Goal: Task Accomplishment & Management: Complete application form

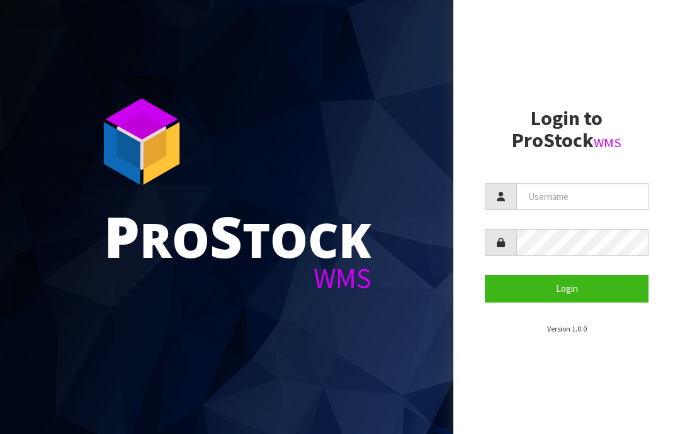
click at [559, 196] on input "text" at bounding box center [582, 196] width 132 height 27
type input "JGBIMPORTS"
click at [564, 292] on button "Login" at bounding box center [567, 288] width 164 height 27
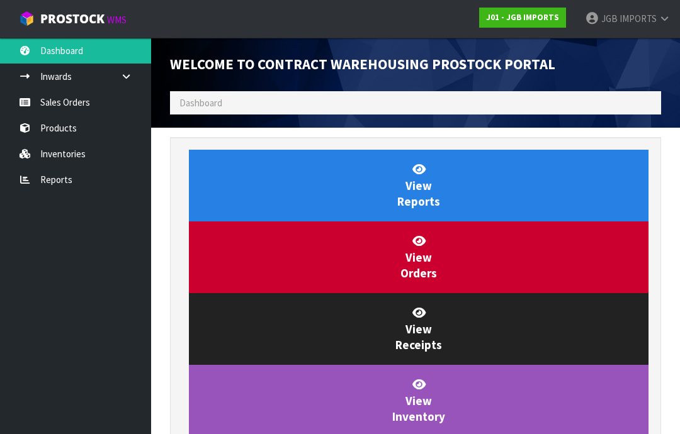
scroll to position [742, 510]
click at [58, 106] on link "Sales Orders" at bounding box center [75, 102] width 151 height 26
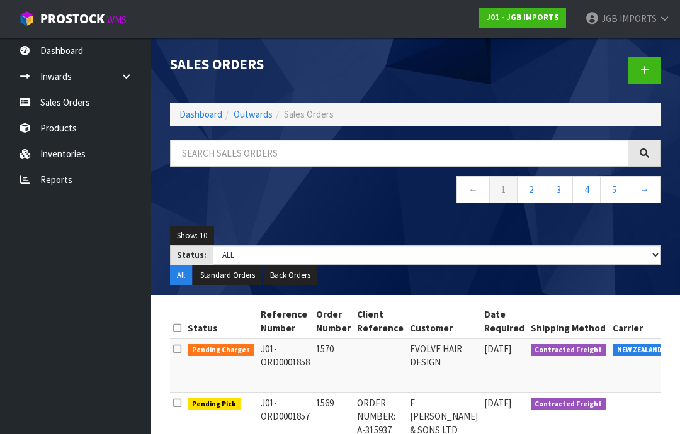
click at [641, 71] on icon at bounding box center [644, 69] width 9 height 9
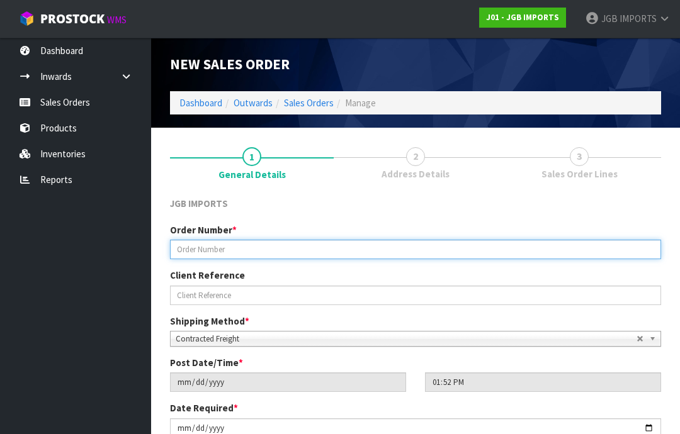
click at [195, 244] on input "text" at bounding box center [415, 250] width 491 height 20
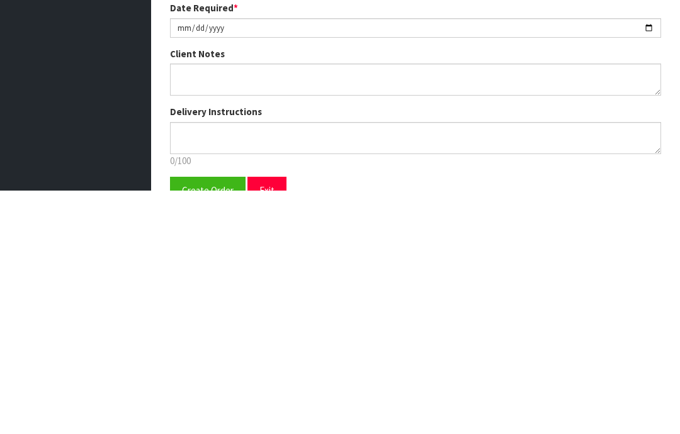
scroll to position [157, 0]
type input "1571"
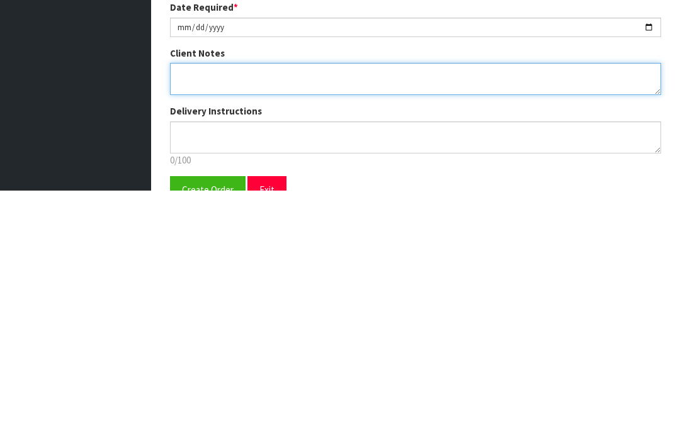
click at [187, 307] on textarea at bounding box center [415, 323] width 491 height 32
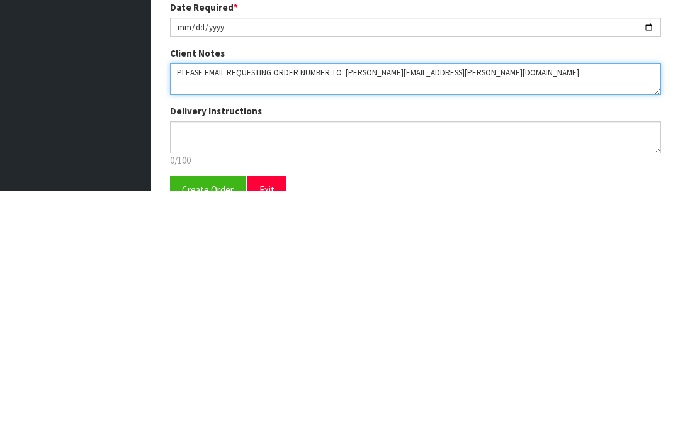
click at [188, 307] on textarea at bounding box center [415, 323] width 491 height 32
type textarea "PLEASE EMAIL REQUESTING ORDER NUMBER TO: [PERSON_NAME][EMAIL_ADDRESS][PERSON_NA…"
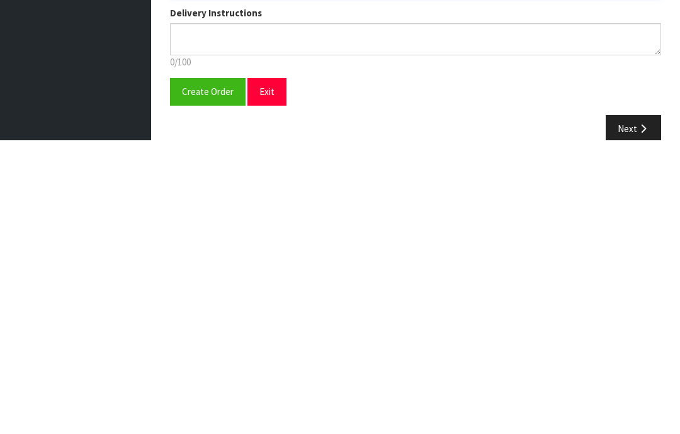
scroll to position [208, 0]
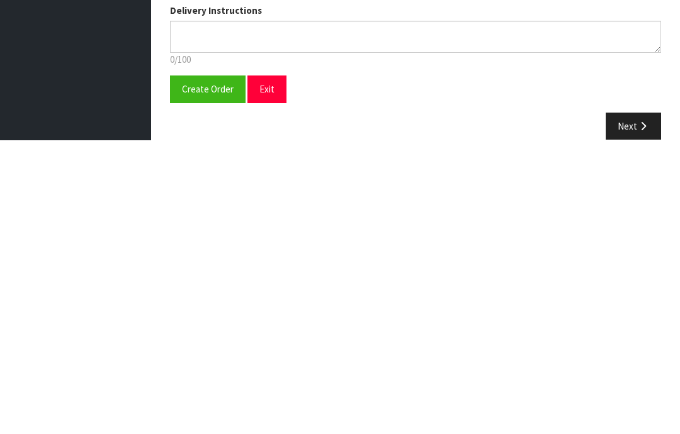
click at [200, 377] on span "Create Order" at bounding box center [208, 383] width 52 height 12
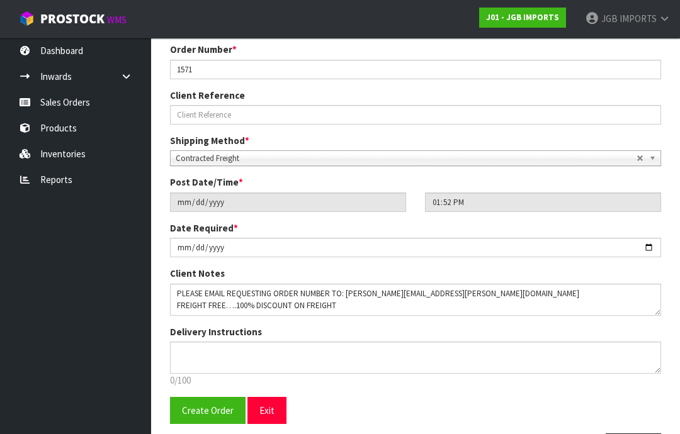
scroll to position [0, 0]
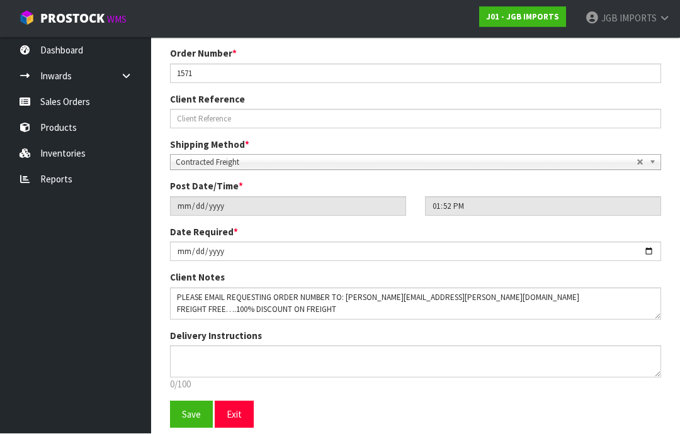
scroll to position [221, 0]
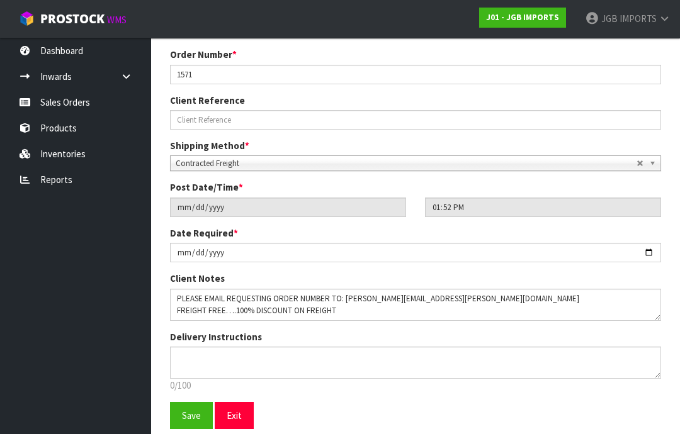
click at [185, 414] on span "Save" at bounding box center [191, 416] width 19 height 12
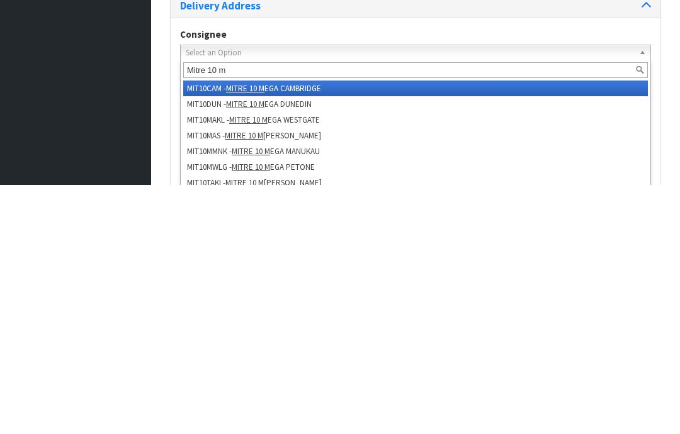
type input "Mitre 10 mo"
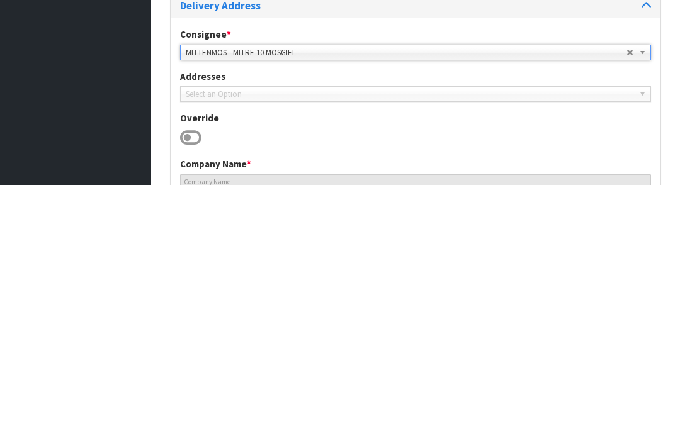
type input "MITRE 10 MOSGIEL"
type input "[PHONE_NUMBER]"
type input "[STREET_ADDRESS][PERSON_NAME]"
type input "9024"
type input "MOSGIEL"
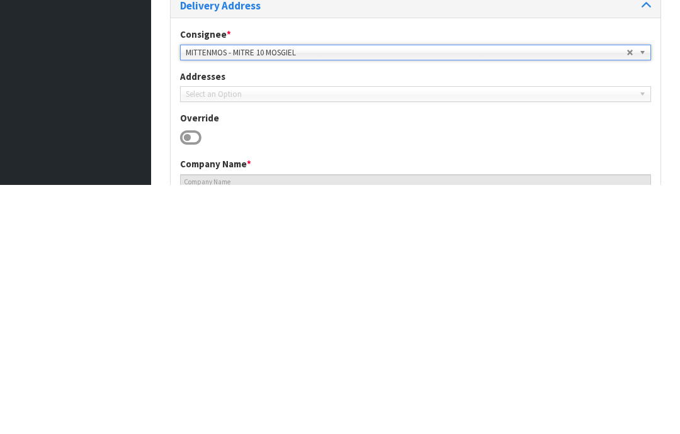
type input "MOSGIEL"
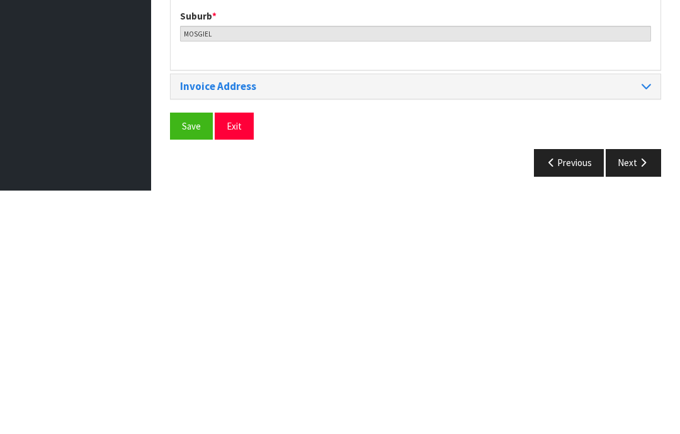
click at [189, 364] on span "Save" at bounding box center [191, 370] width 19 height 12
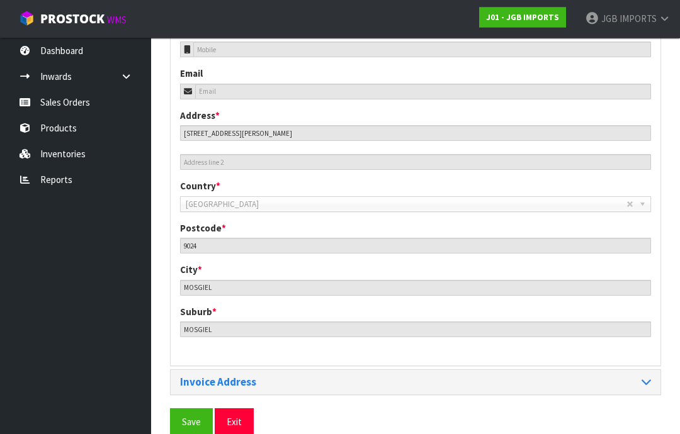
scroll to position [561, 0]
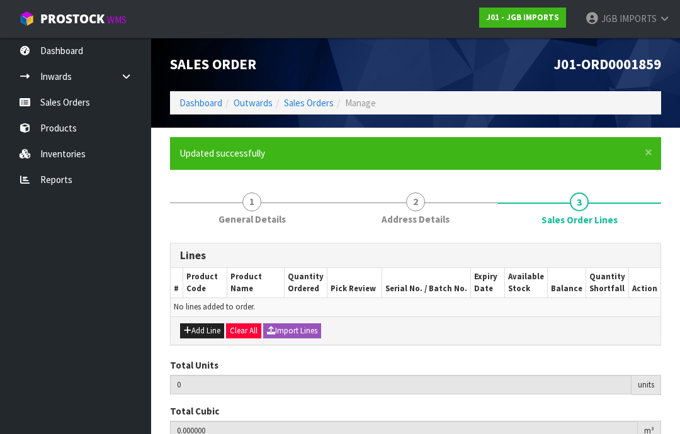
click at [204, 331] on button "Add Line" at bounding box center [202, 331] width 44 height 15
type input "0"
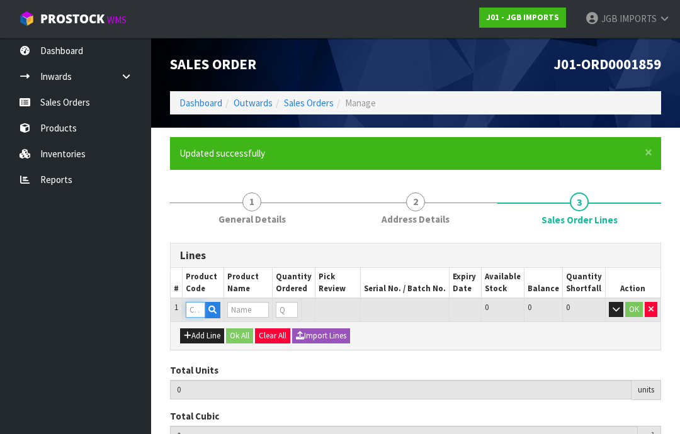
click at [196, 306] on input "text" at bounding box center [196, 310] width 20 height 16
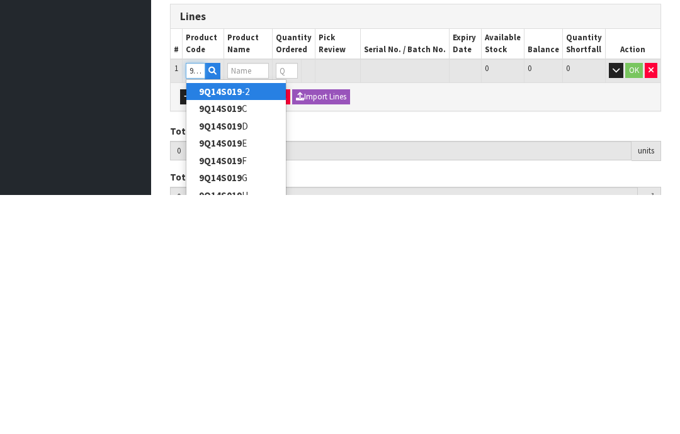
type input "9Q14S019I"
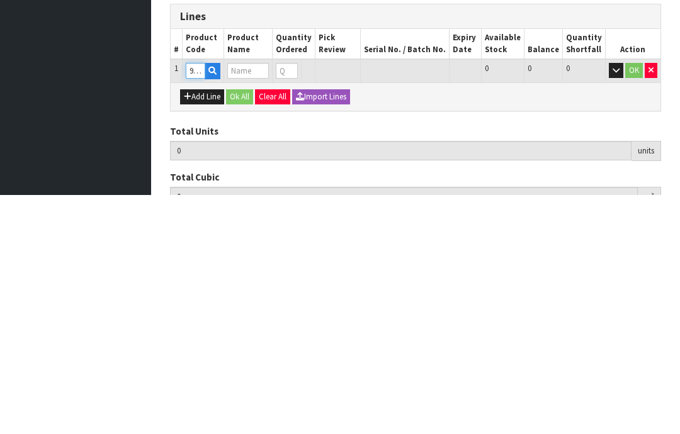
type input "0.000000"
type input "0.000"
type input "POLYRESIN RABBIT STANDING"
type input "0"
click at [290, 302] on input "0" at bounding box center [282, 310] width 14 height 16
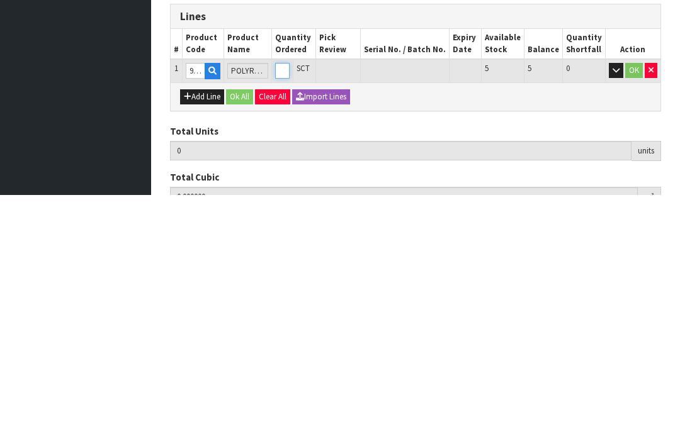
type input "0"
type input "3"
type input "0.01764"
type input "1.08"
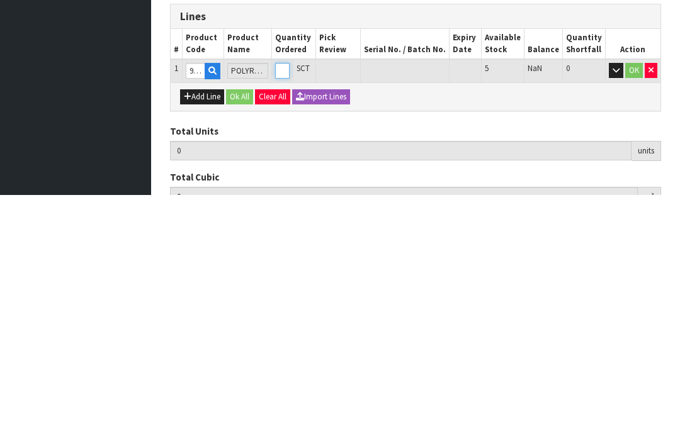
type input "3"
click at [631, 302] on button "OK" at bounding box center [634, 309] width 18 height 15
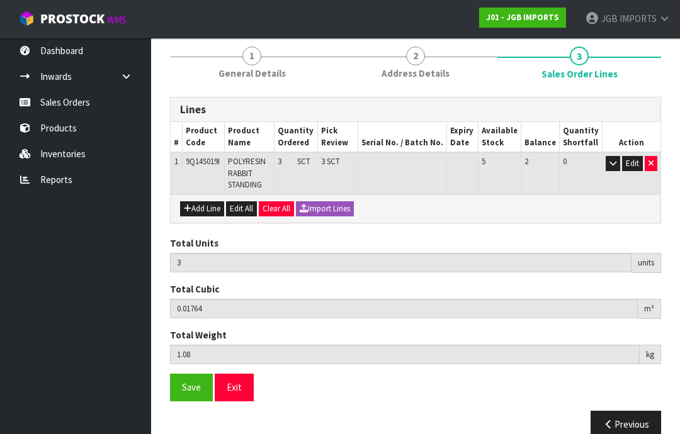
click at [198, 208] on button "Add Line" at bounding box center [202, 209] width 44 height 15
type input "0"
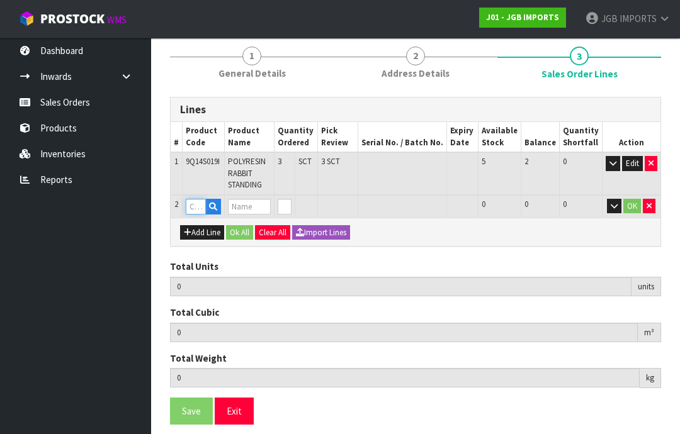
click at [198, 204] on input "text" at bounding box center [196, 207] width 20 height 16
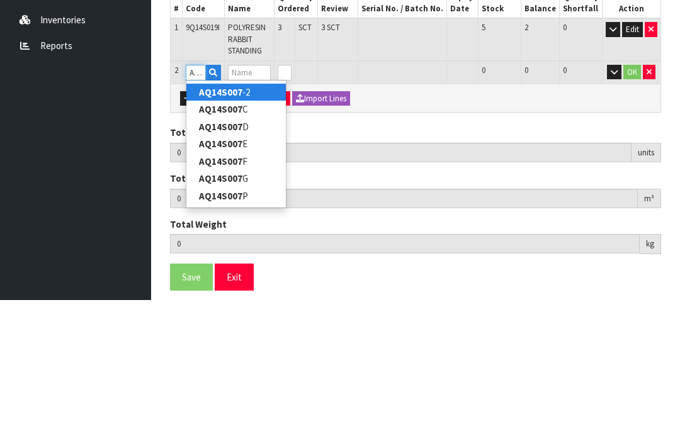
type input "AQ14S007G"
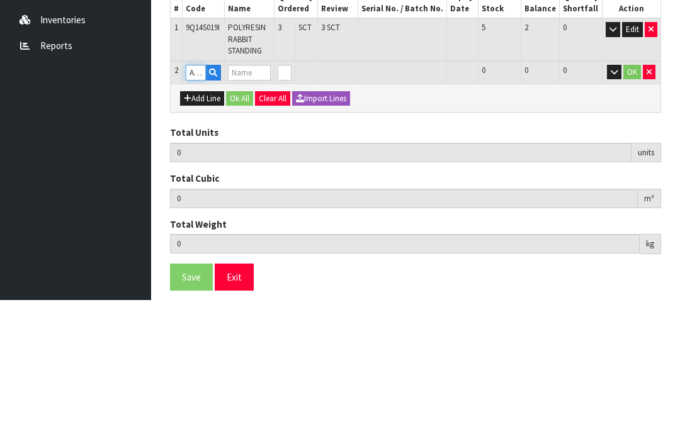
type input "3"
type input "0.01764"
type input "1.08"
type input "POLYRESIN RABBIT SMALL"
type input "0"
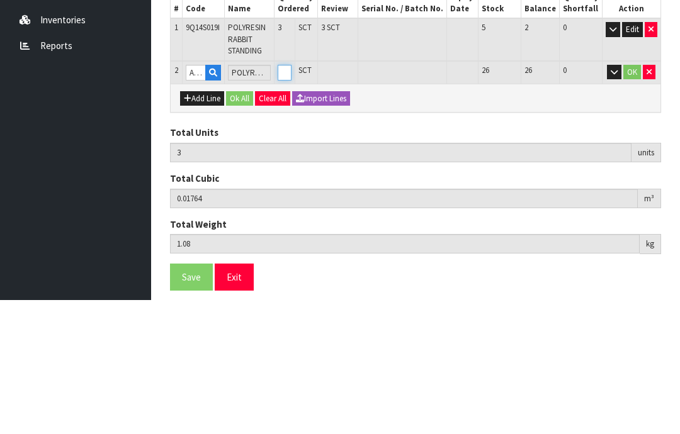
click at [292, 199] on input "0" at bounding box center [285, 207] width 14 height 16
type input "0"
type input "5"
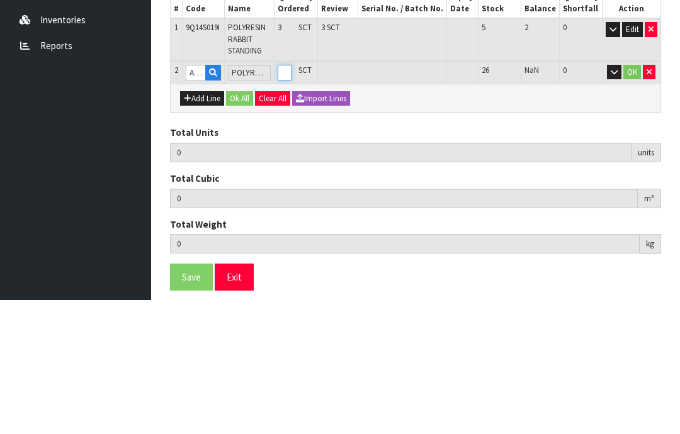
type input "0.0231"
type input "1.6"
type input "2"
click at [628, 199] on button "OK" at bounding box center [632, 206] width 18 height 15
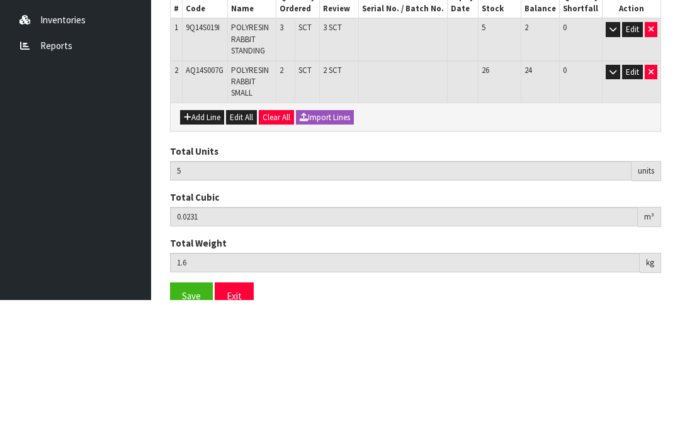
scroll to position [188, 0]
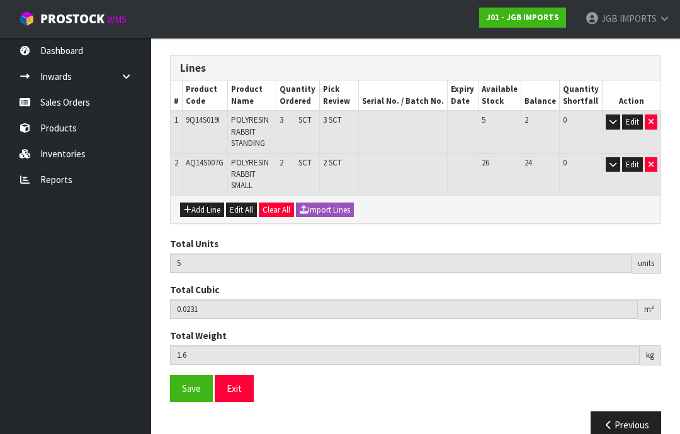
click at [198, 205] on button "Add Line" at bounding box center [202, 210] width 44 height 15
type input "0"
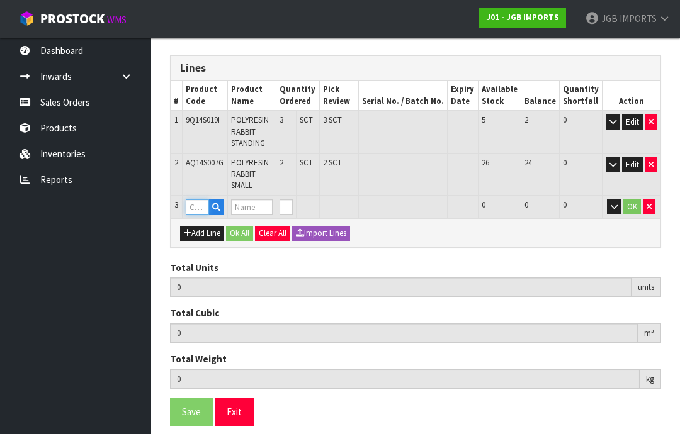
click at [196, 200] on input "text" at bounding box center [197, 208] width 23 height 16
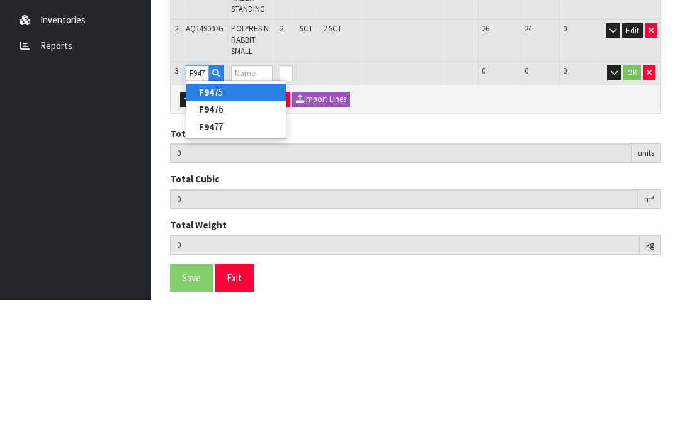
type input "F9477"
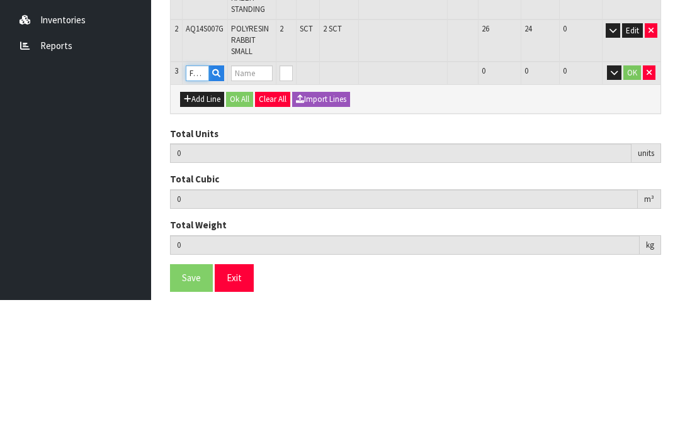
type input "5"
type input "0.0231"
type input "1.6"
type input "BLUE CAT"
type input "0"
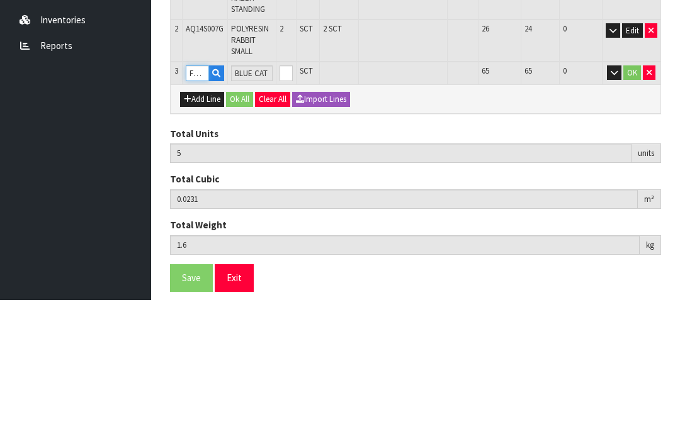
type input "F9477"
click at [293, 200] on input "0" at bounding box center [287, 208] width 14 height 16
type input "0"
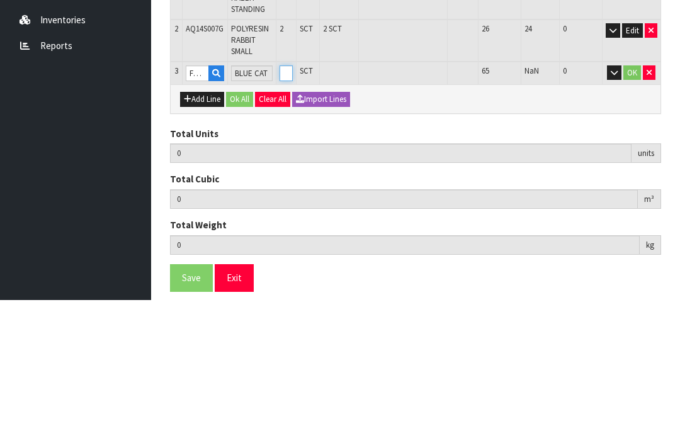
type input "8"
type input "0.025368"
type input "3.16"
type input "3"
click at [624, 200] on button "OK" at bounding box center [632, 207] width 18 height 15
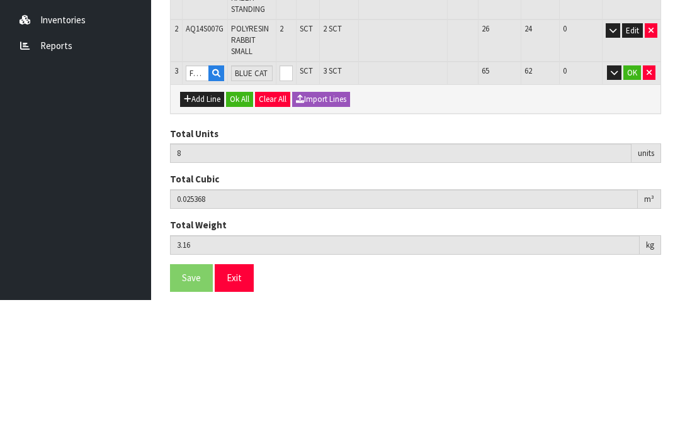
scroll to position [228, 0]
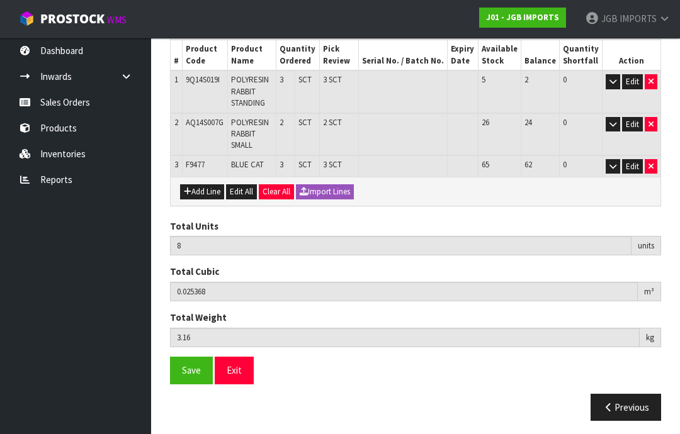
click at [203, 189] on button "Add Line" at bounding box center [202, 192] width 44 height 15
type input "0"
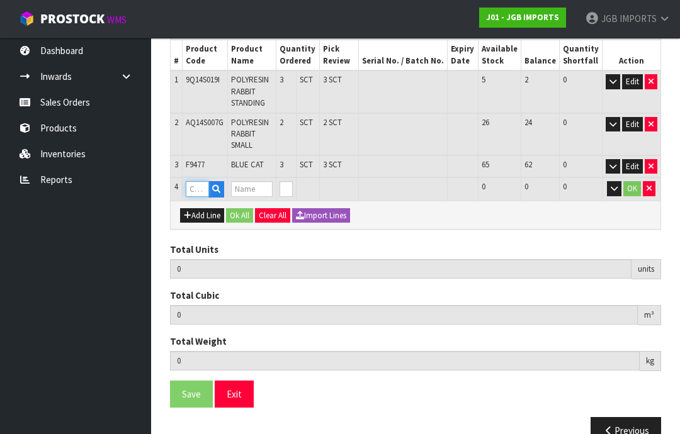
click at [198, 185] on input "text" at bounding box center [197, 189] width 23 height 16
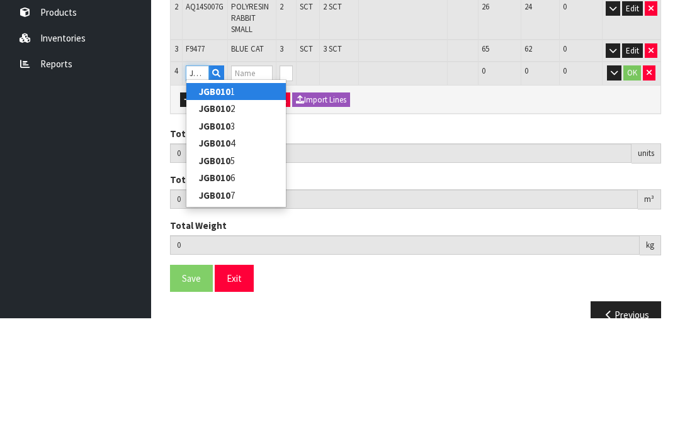
type input "JGB0106"
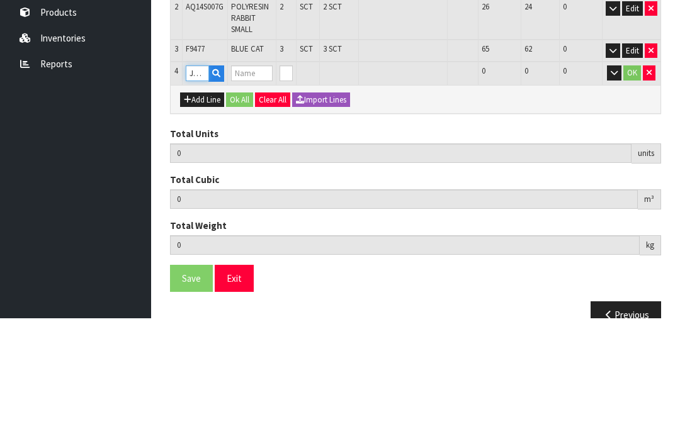
type input "8"
type input "0.025368"
type input "3.16"
type input "BLUE & GOLD SPECKLE VASE 30CM H"
type input "0"
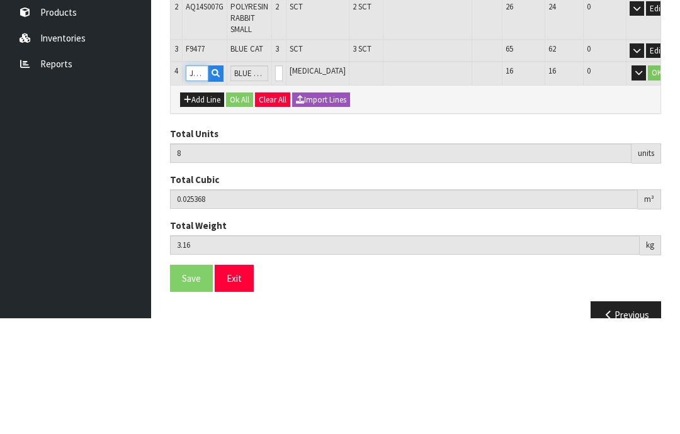
type input "JGB0106"
click at [283, 181] on input "0" at bounding box center [279, 189] width 8 height 16
type input "0"
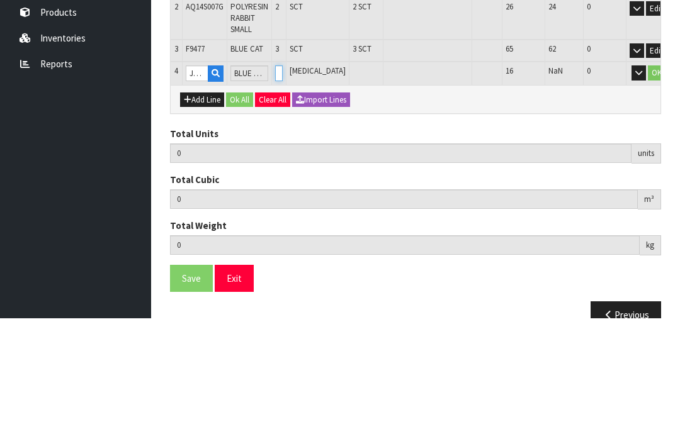
type input "10"
type input "0.0474"
type input "6.48"
type input "2"
click at [648, 181] on button "OK" at bounding box center [657, 188] width 18 height 15
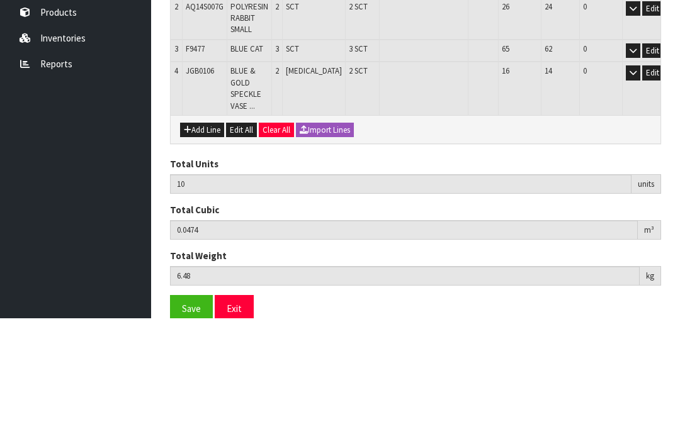
scroll to position [251, 0]
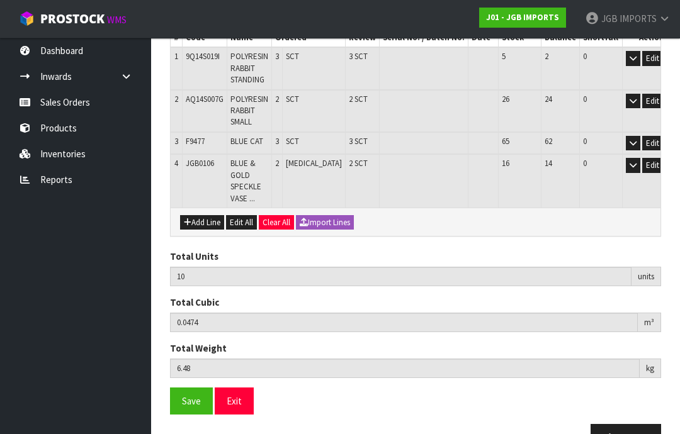
click at [198, 215] on button "Add Line" at bounding box center [202, 222] width 44 height 15
type input "0"
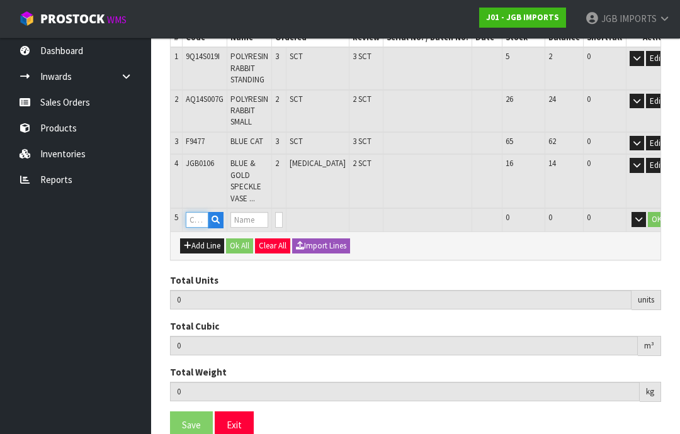
click at [196, 212] on input "text" at bounding box center [197, 220] width 23 height 16
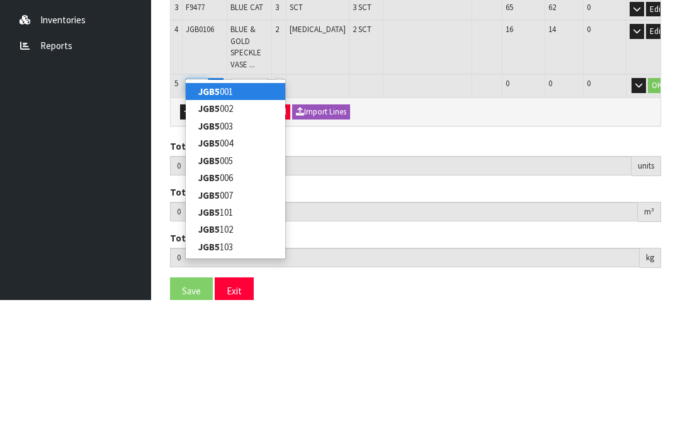
type input "JGB5003"
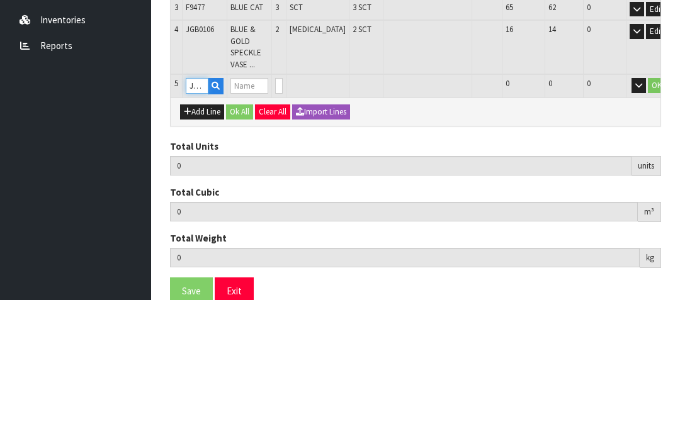
type input "10"
type input "0.0474"
type input "6.48"
type input "Three Birds on Log"
type input "0"
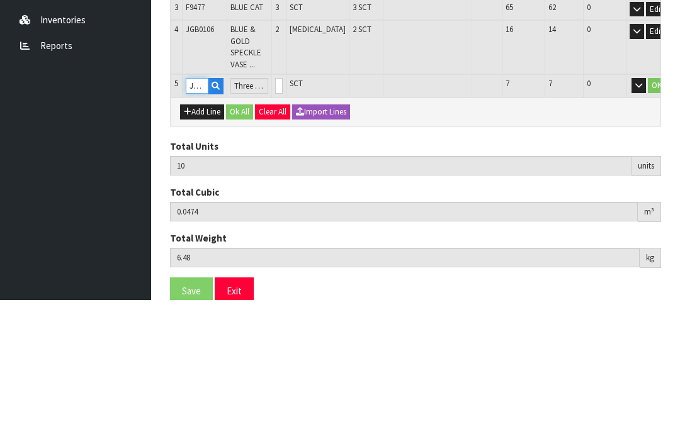
type input "JGB5003"
click at [283, 212] on input "0" at bounding box center [279, 220] width 8 height 16
type input "0"
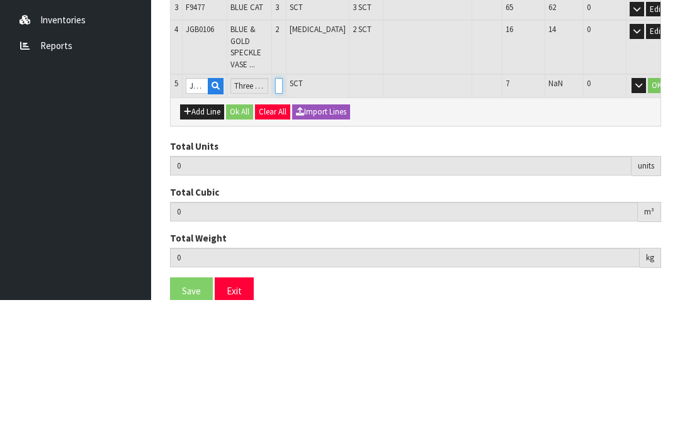
type input "12"
type input "0.069432"
type input "8.08"
type input "2"
click at [648, 212] on button "OK" at bounding box center [657, 219] width 18 height 15
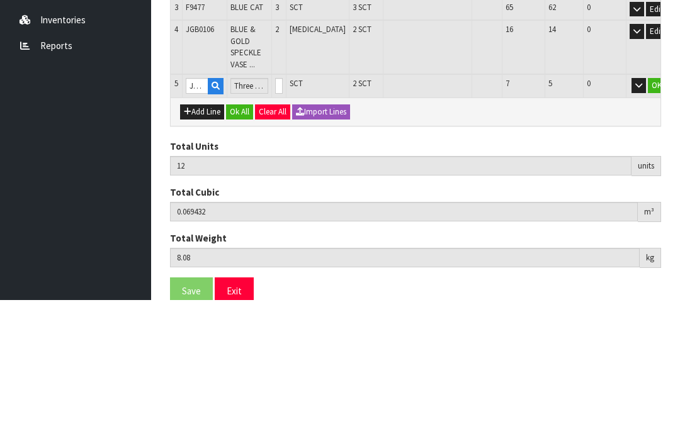
scroll to position [292, 0]
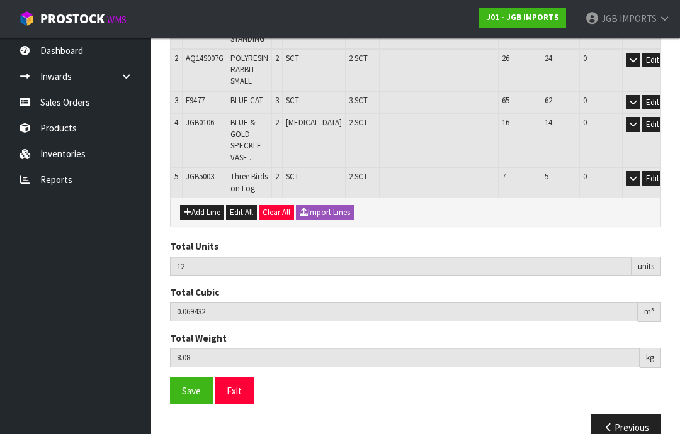
click at [205, 205] on button "Add Line" at bounding box center [202, 212] width 44 height 15
type input "0"
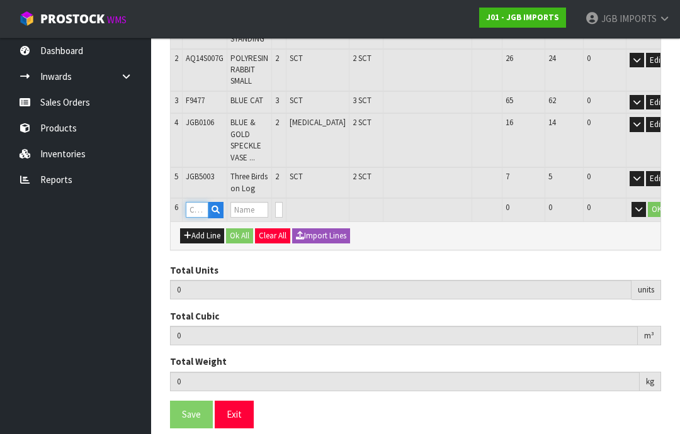
click at [198, 202] on input "text" at bounding box center [197, 210] width 23 height 16
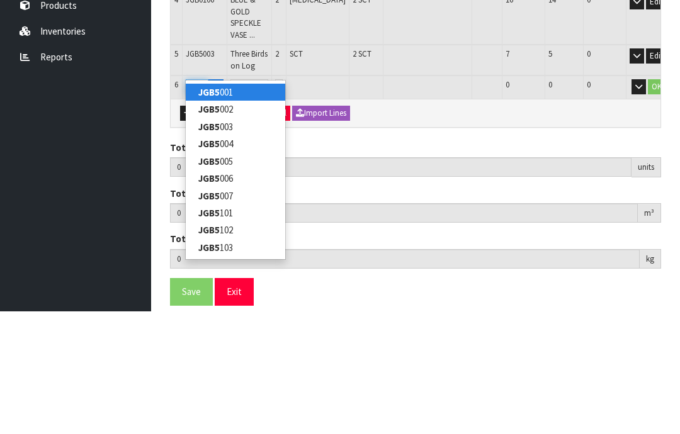
type input "JGB5006"
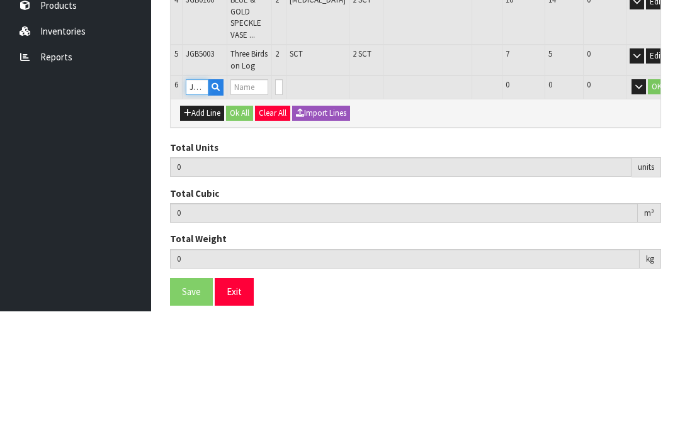
type input "12"
type input "0.069432"
type input "8.08"
type input "Two Birds on Branch"
type input "0"
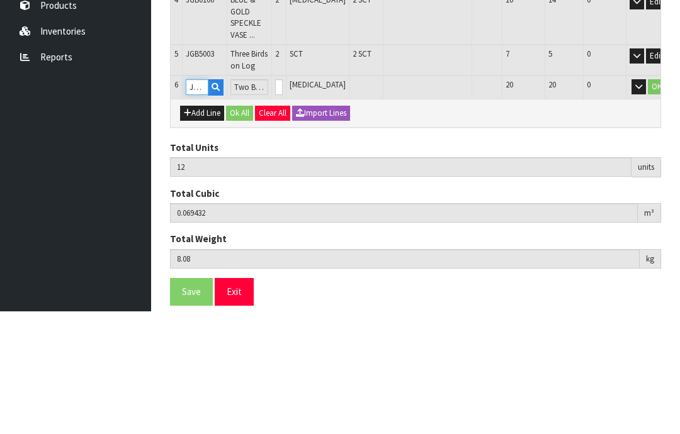
type input "JGB5006"
click at [283, 202] on input "0" at bounding box center [279, 210] width 8 height 16
type input "0"
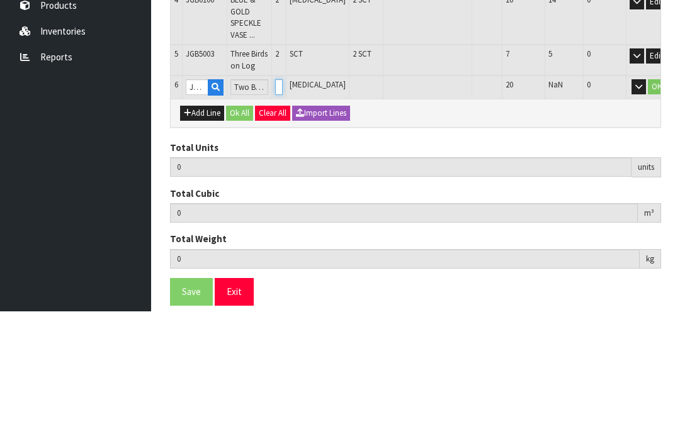
type input "14"
type input "0.075614"
type input "8.88"
type input "2"
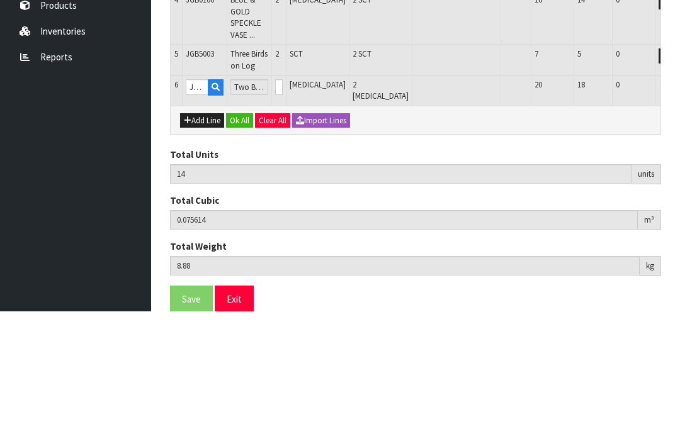
click at [677, 202] on button "OK" at bounding box center [686, 209] width 18 height 15
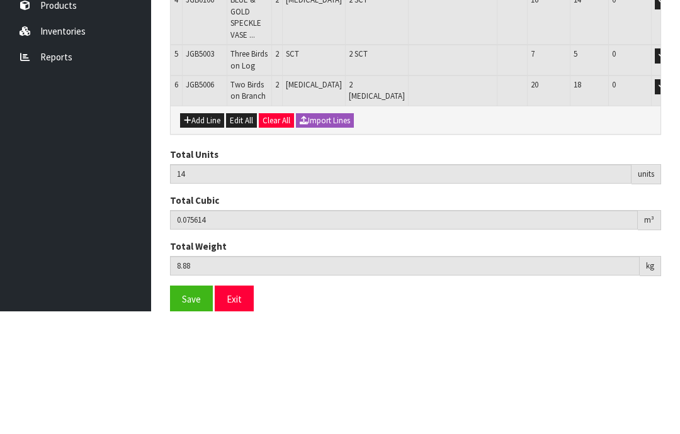
scroll to position [322, 0]
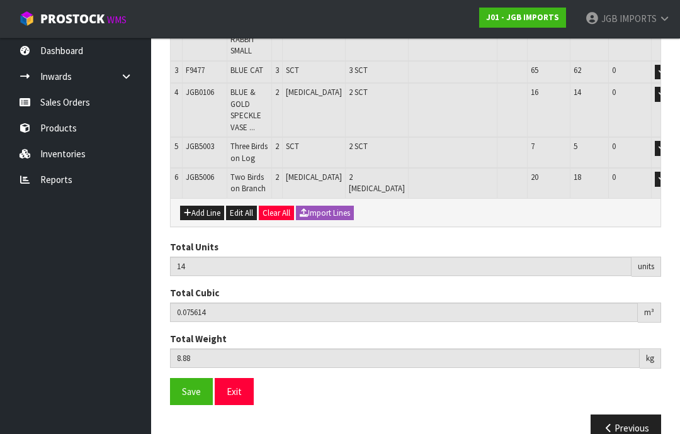
click at [202, 206] on button "Add Line" at bounding box center [202, 213] width 44 height 15
type input "0"
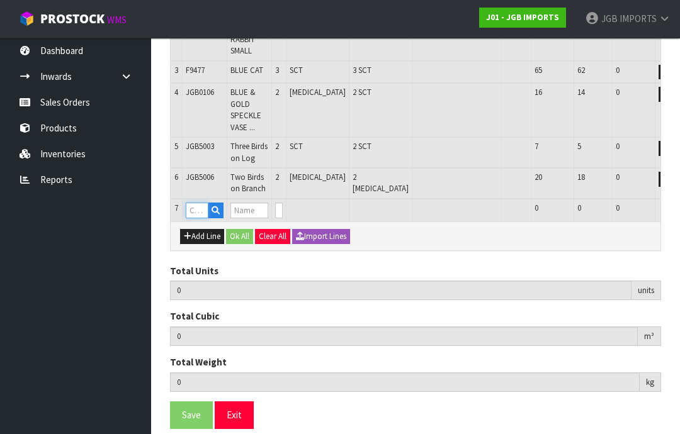
click at [200, 203] on input "text" at bounding box center [197, 211] width 23 height 16
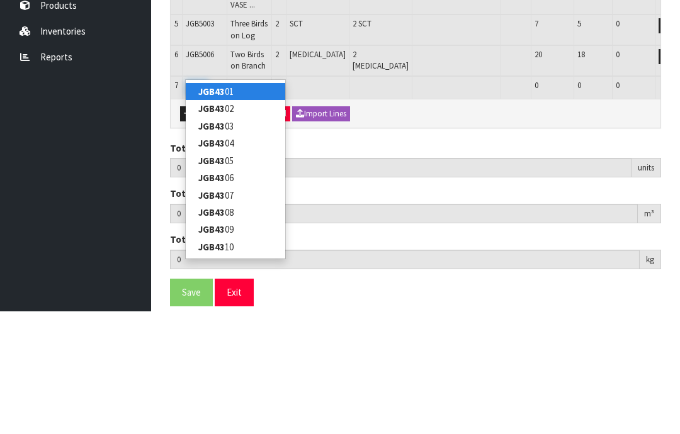
type input "JGB4308"
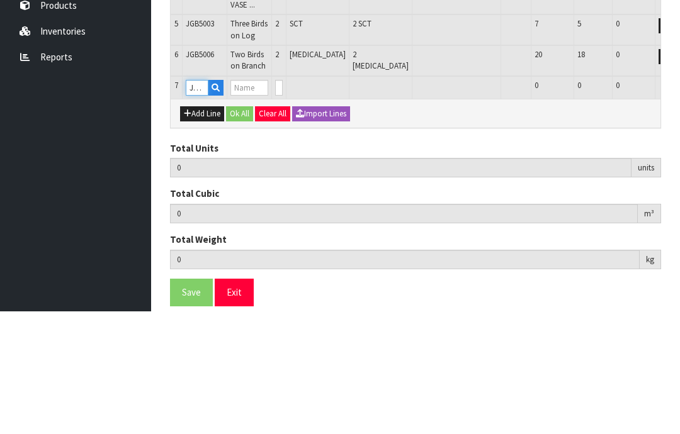
type input "14"
type input "0.075614"
type input "8.88"
type input "Set 4 Bright Flower Pots in Display Unit"
type input "0"
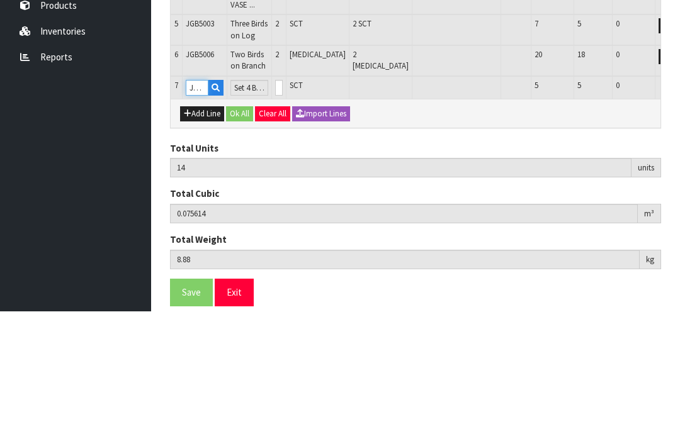
type input "JGB4308"
click at [283, 203] on input "0" at bounding box center [279, 211] width 8 height 16
type input "0"
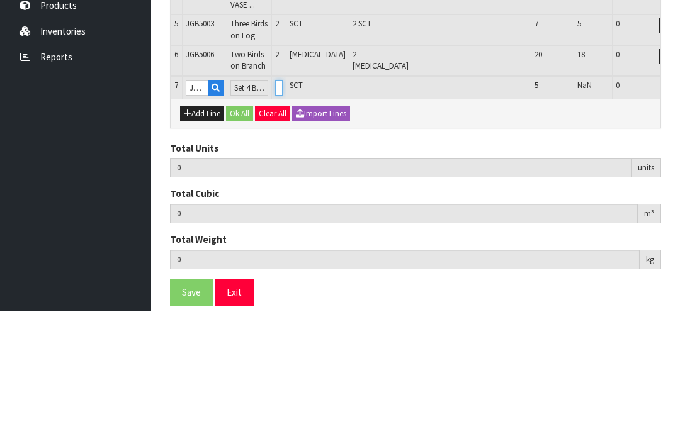
type input "17"
type input "0.107366"
type input "15.93"
type input "3"
click at [677, 203] on button "OK" at bounding box center [686, 210] width 18 height 15
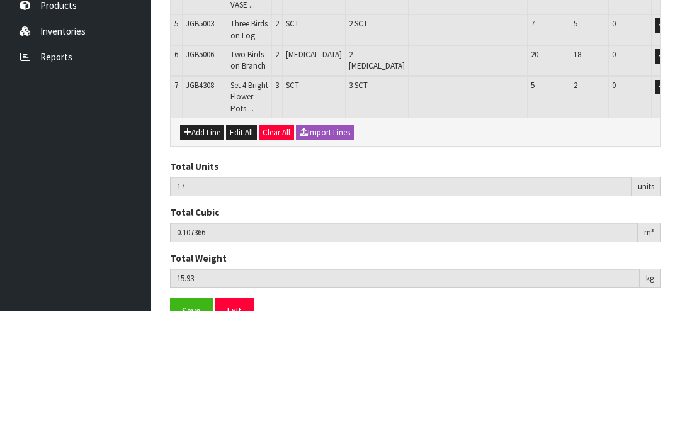
scroll to position [352, 0]
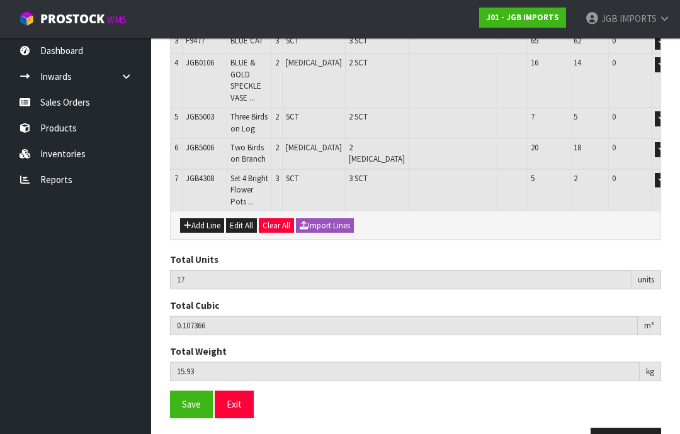
click at [201, 219] on button "Add Line" at bounding box center [202, 226] width 44 height 15
type input "0"
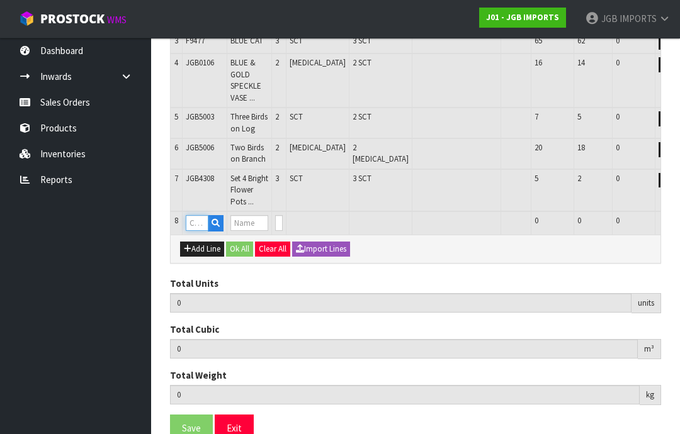
click at [200, 215] on input "text" at bounding box center [197, 223] width 23 height 16
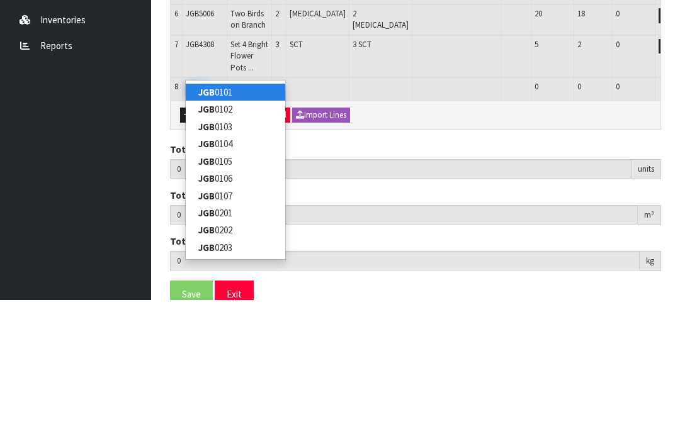
type input "JGB4312"
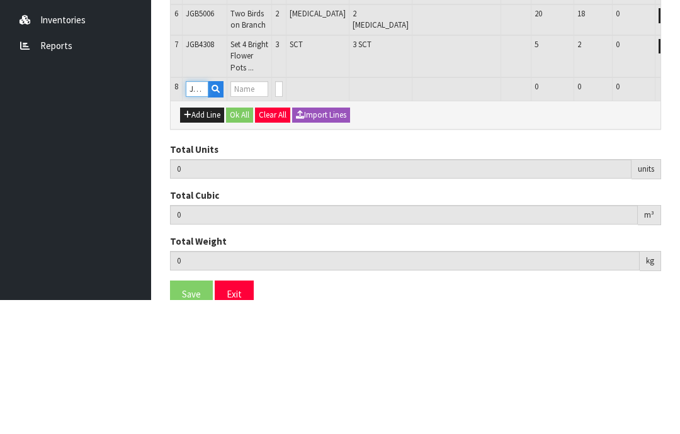
type input "17"
type input "0.107366"
type input "15.93"
type input "SMALL ROUND TEA CUP THREE PINK ROSES"
type input "0"
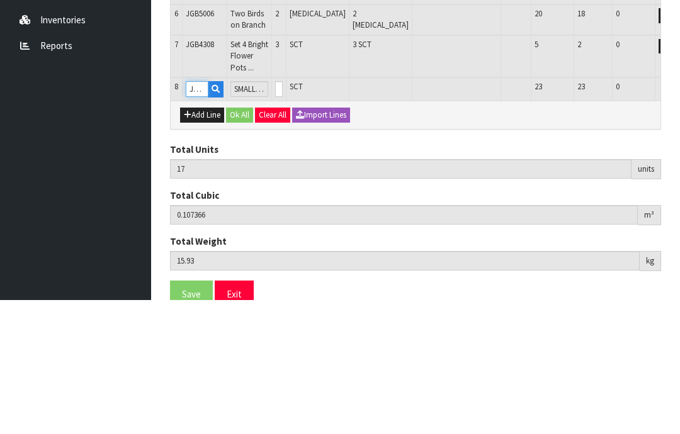
type input "JGB4312"
click at [283, 215] on input "0" at bounding box center [279, 223] width 8 height 16
type input "0"
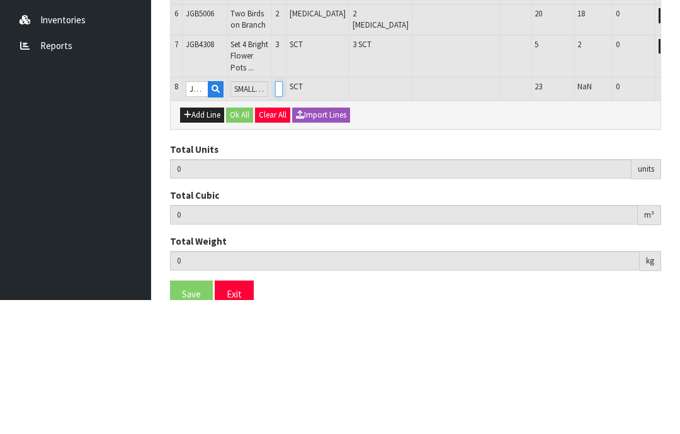
type input "19"
type input "0.113894"
type input "17.53"
type input "2"
click at [677, 215] on button "OK" at bounding box center [686, 222] width 18 height 15
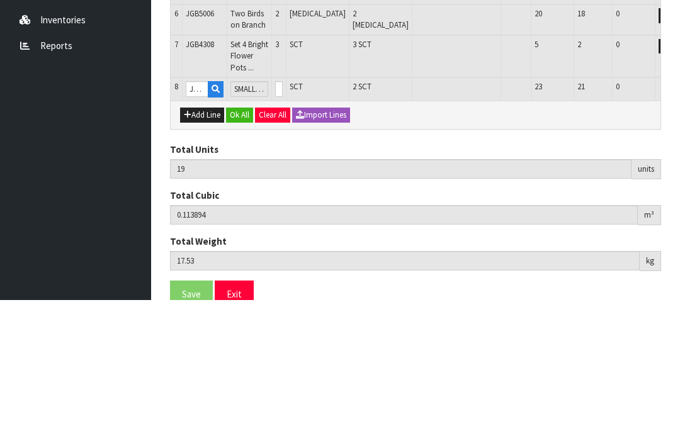
scroll to position [394, 0]
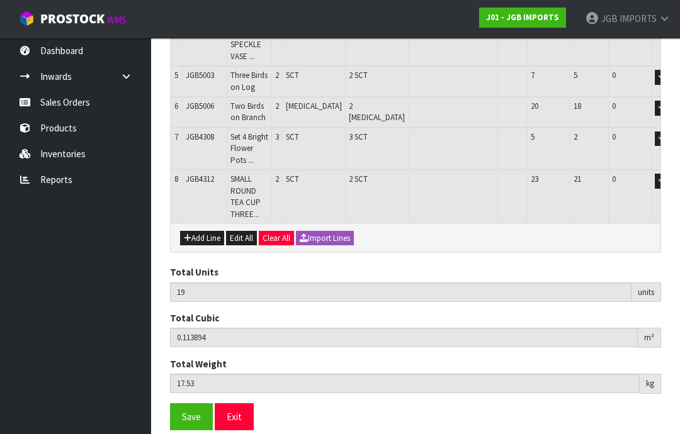
click at [202, 231] on button "Add Line" at bounding box center [202, 238] width 44 height 15
type input "0"
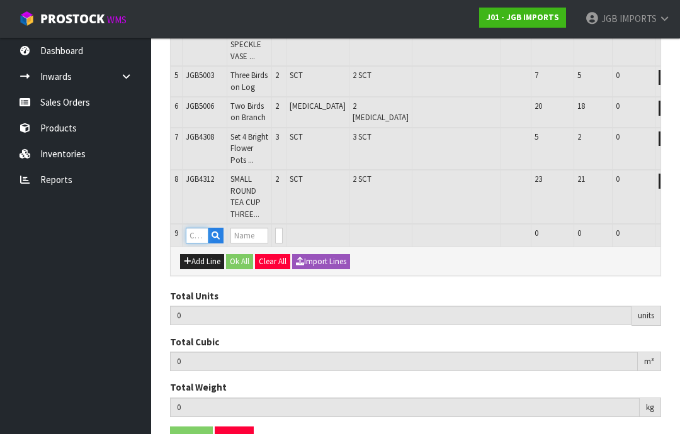
click at [199, 228] on input "text" at bounding box center [197, 236] width 23 height 16
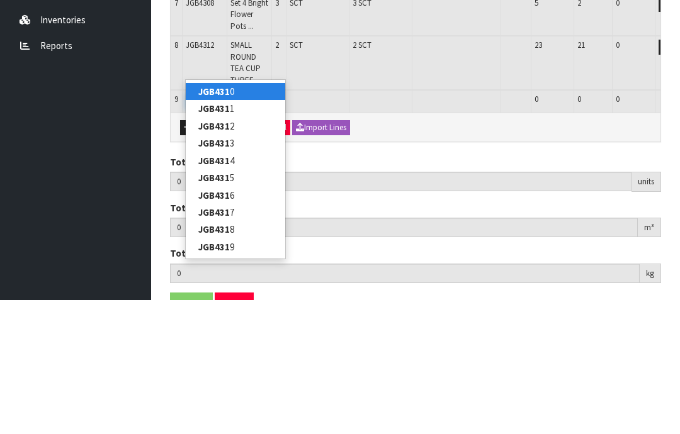
type input "JGB4315"
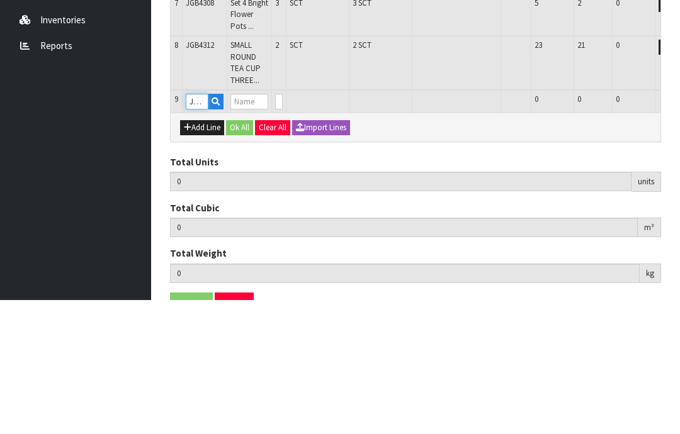
type input "19"
type input "0.113894"
type input "17.53"
type input "SMALL ROUND TEA CUP PINK ROSES [GEOGRAPHIC_DATA]"
type input "0"
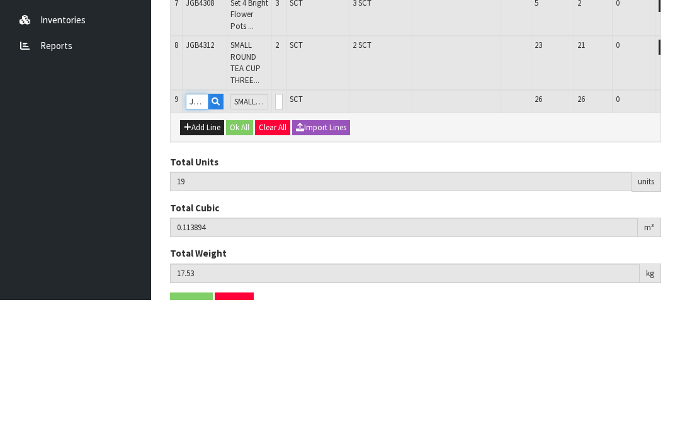
type input "JGB4315"
click at [283, 228] on input "0" at bounding box center [279, 236] width 8 height 16
type input "0"
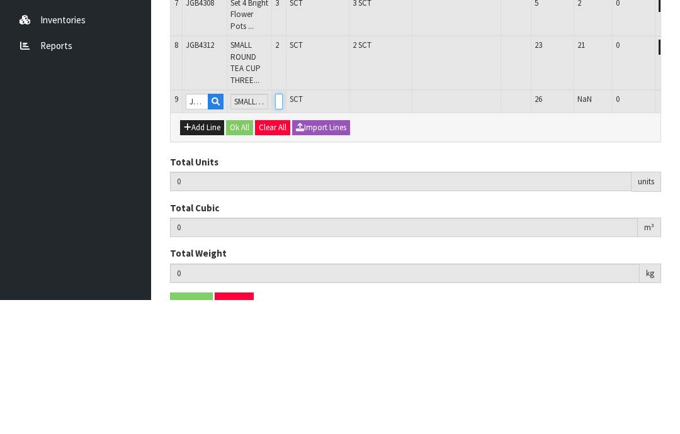
type input "21"
type input "0.12185"
type input "19.13"
type input "2"
click at [677, 228] on button "OK" at bounding box center [686, 235] width 18 height 15
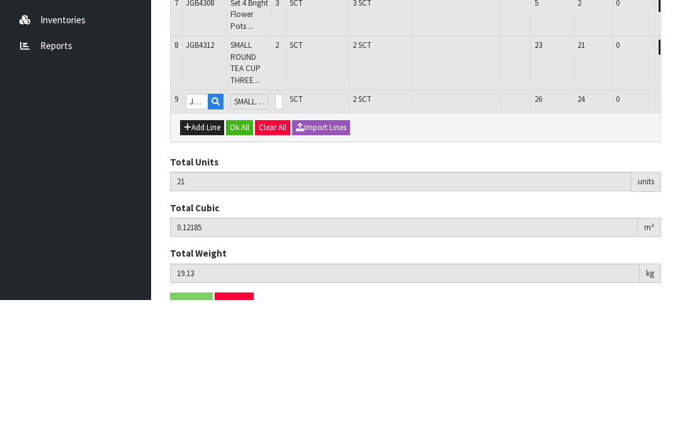
scroll to position [434, 0]
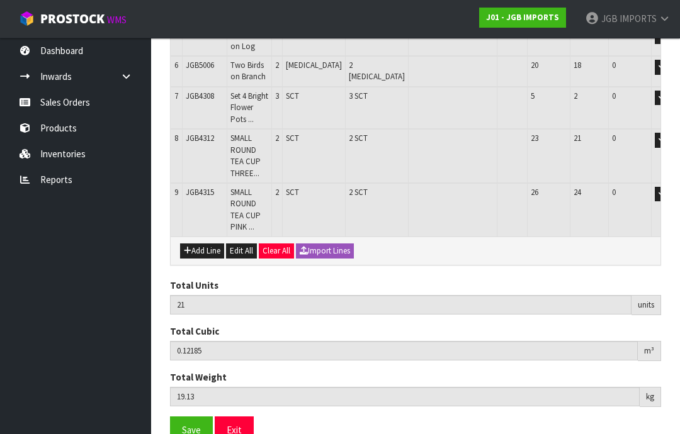
click at [200, 244] on button "Add Line" at bounding box center [202, 251] width 44 height 15
type input "0"
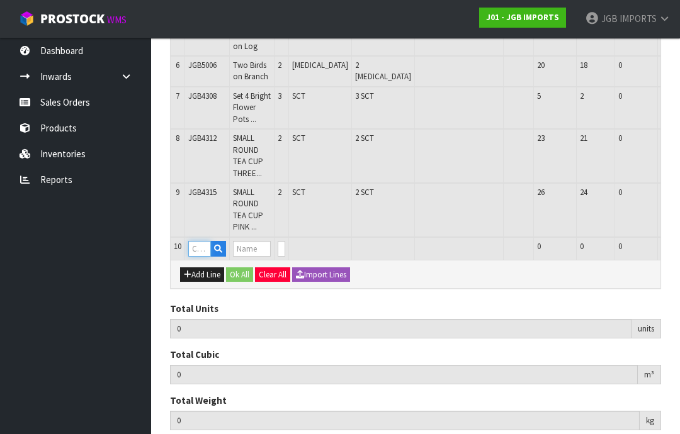
click at [205, 241] on input "text" at bounding box center [199, 249] width 23 height 16
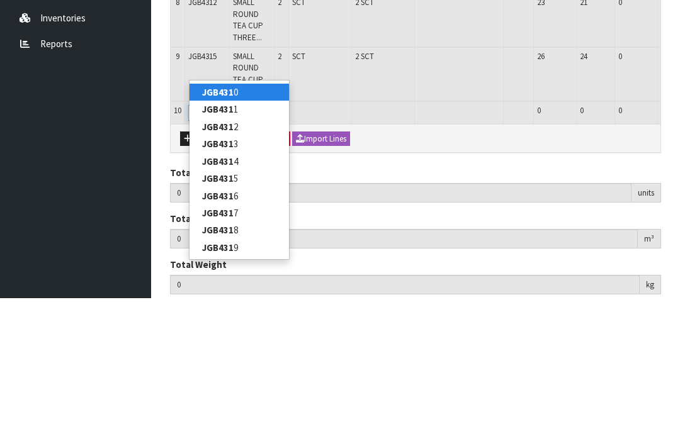
type input "JGB4314"
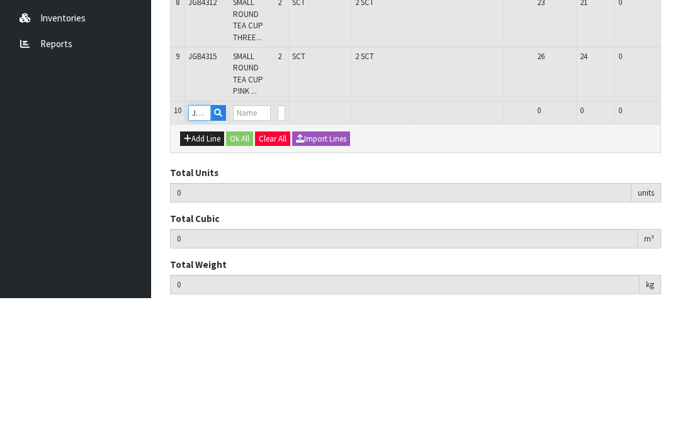
type input "21"
type input "0.12185"
type input "19.13"
type input "SMALL ROUND TEA CUP TWO ROSES [GEOGRAPHIC_DATA]"
type input "0"
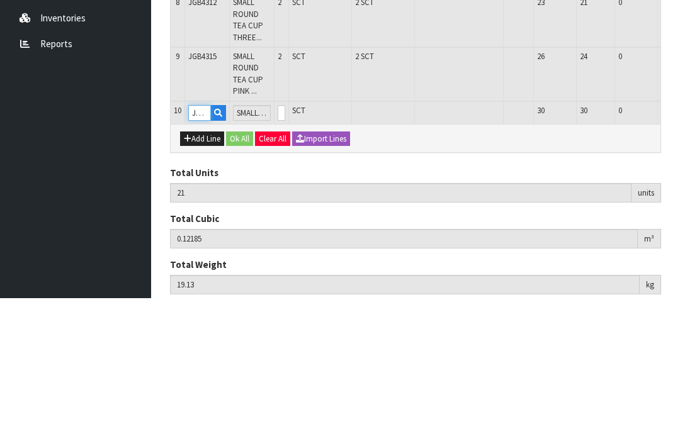
type input "JGB4314"
click at [285, 241] on input "0" at bounding box center [282, 249] width 8 height 16
type input "0"
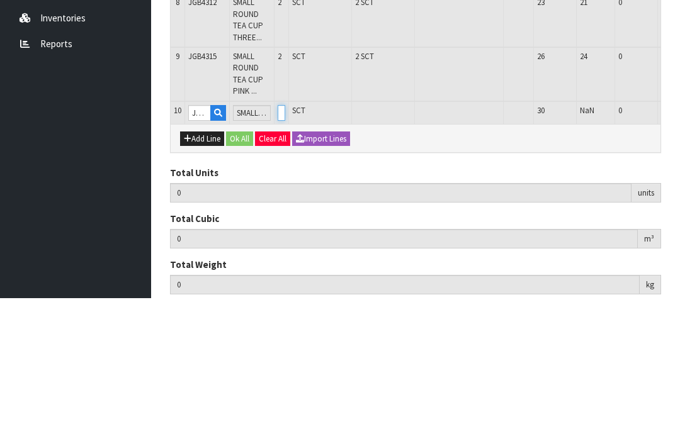
type input "23"
type input "0.129806"
type input "20.73"
type input "2"
click at [679, 241] on button "OK" at bounding box center [688, 248] width 18 height 15
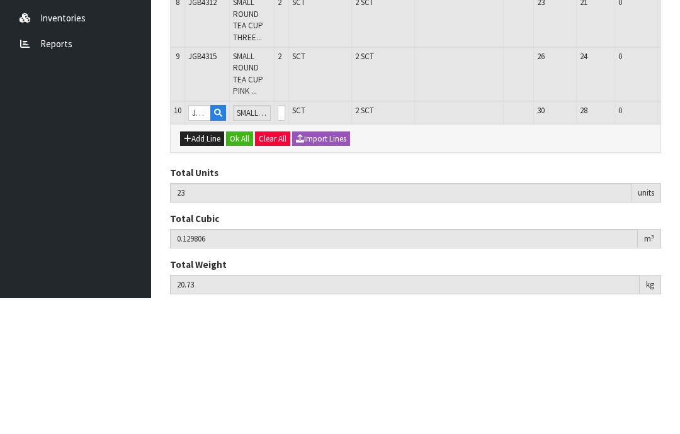
scroll to position [478, 0]
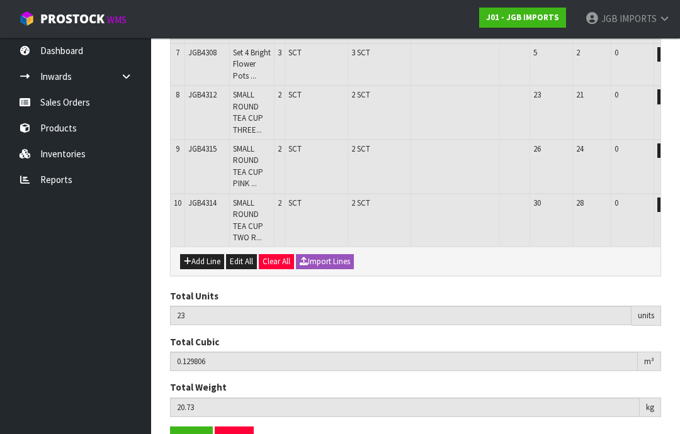
click at [207, 254] on button "Add Line" at bounding box center [202, 261] width 44 height 15
type input "0"
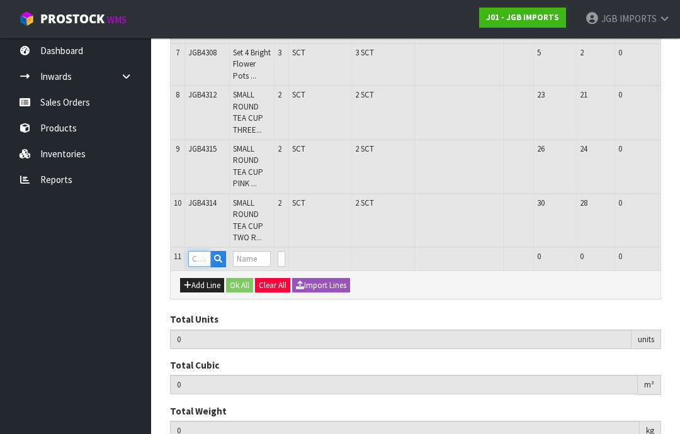
click at [203, 251] on input "text" at bounding box center [199, 259] width 23 height 16
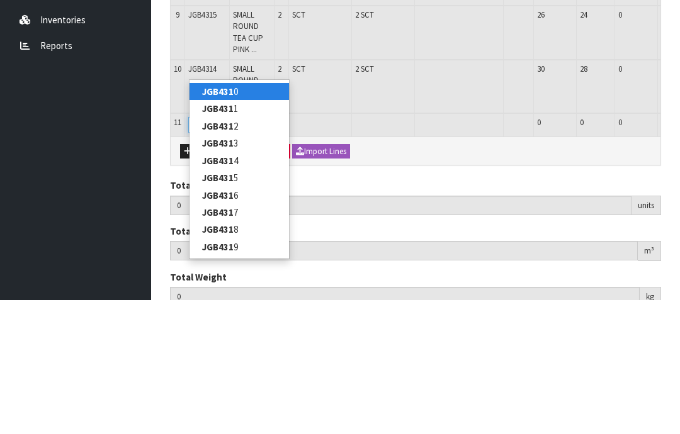
type input "JGB4310"
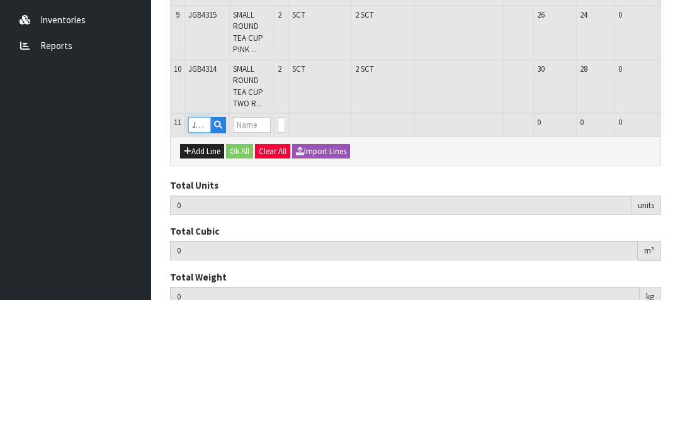
type input "23"
type input "0.129806"
type input "20.73"
type input "SMALL ROUND TEA CUP LEMON & PINK ROSES"
type input "0"
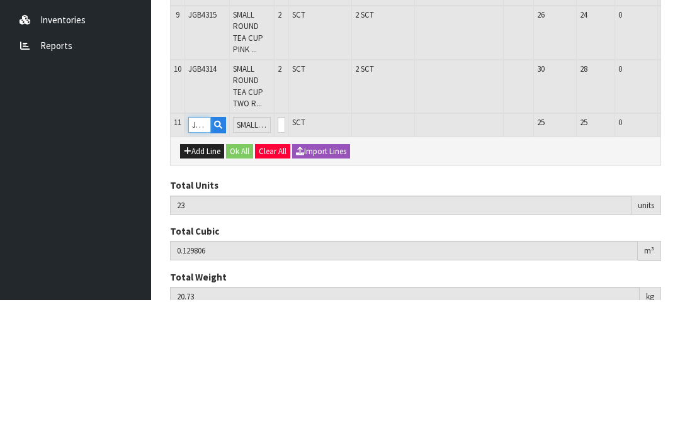
type input "JGB4310"
click at [285, 251] on input "0" at bounding box center [282, 259] width 8 height 16
type input "0"
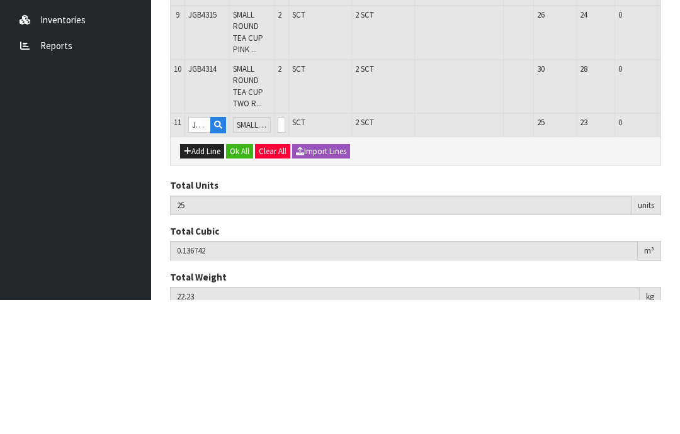
click at [679, 251] on button "OK" at bounding box center [688, 258] width 18 height 15
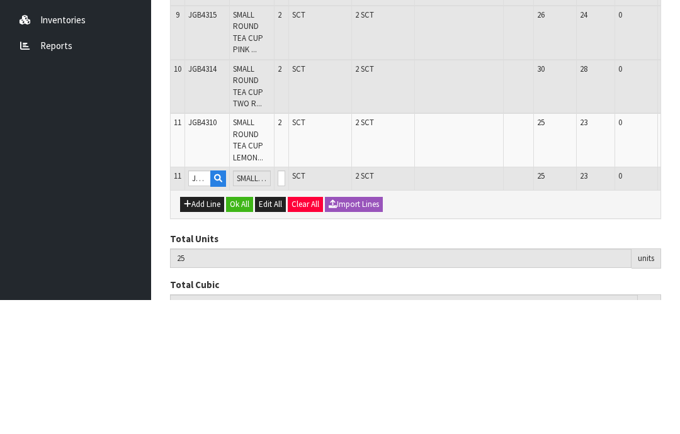
scroll to position [519, 0]
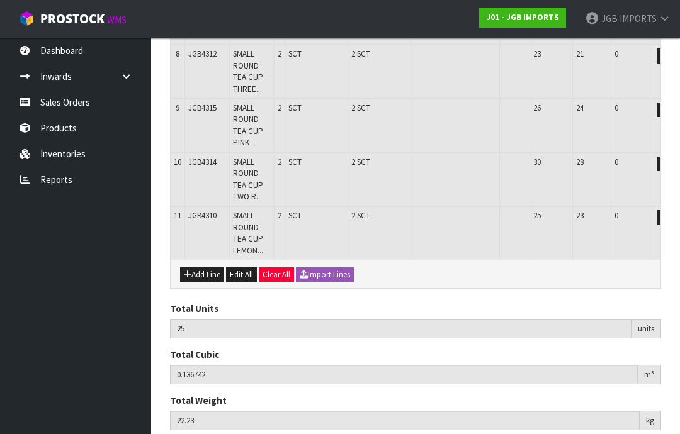
click at [198, 268] on button "Add Line" at bounding box center [202, 275] width 44 height 15
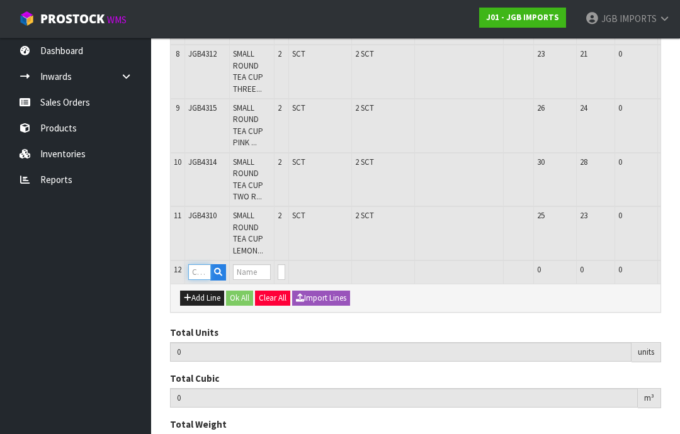
click at [203, 264] on input "text" at bounding box center [199, 272] width 23 height 16
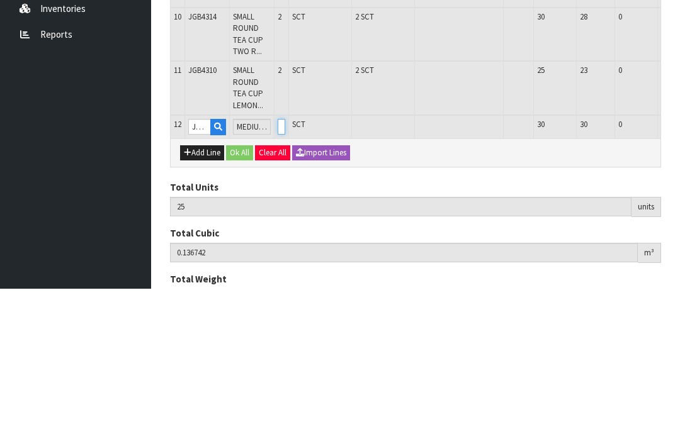
click at [285, 264] on input "0" at bounding box center [282, 272] width 8 height 16
click at [679, 264] on button "OK" at bounding box center [688, 271] width 18 height 15
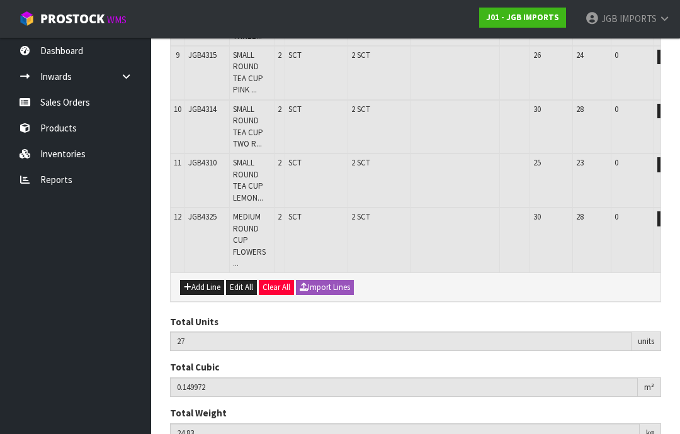
click at [207, 280] on button "Add Line" at bounding box center [202, 287] width 44 height 15
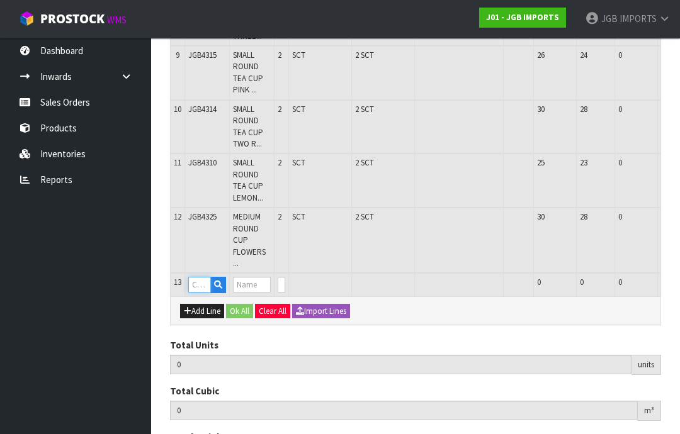
click at [208, 277] on input "text" at bounding box center [199, 285] width 23 height 16
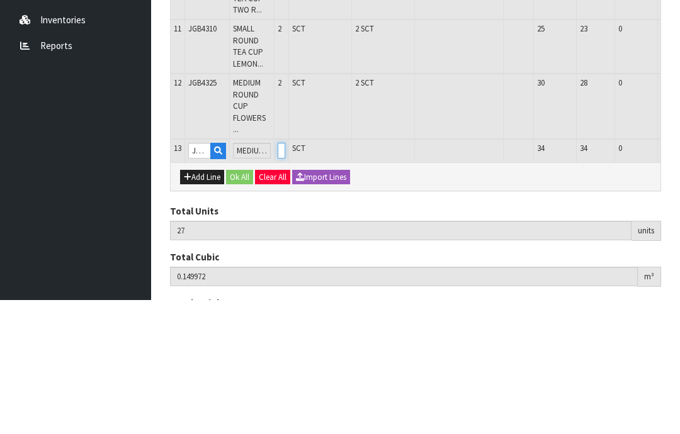
click at [285, 277] on input "0" at bounding box center [282, 285] width 8 height 16
click at [679, 277] on button "OK" at bounding box center [688, 284] width 18 height 15
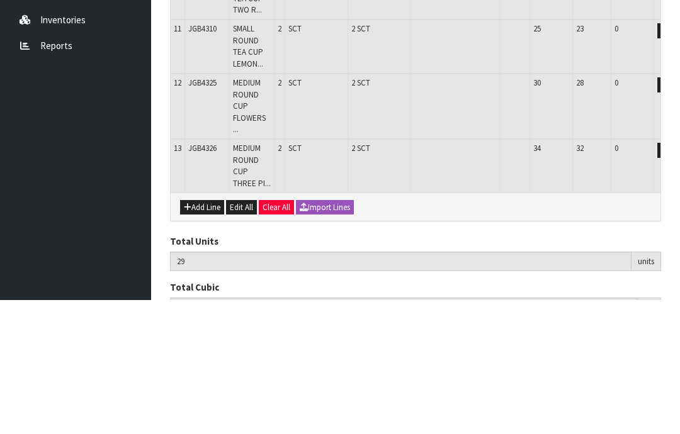
scroll to position [613, 0]
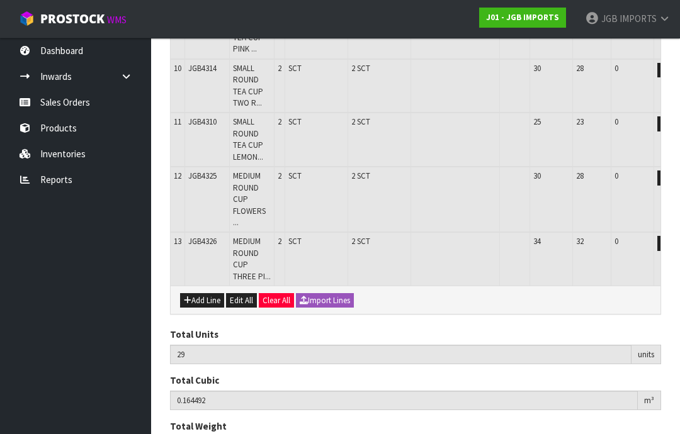
click at [202, 293] on button "Add Line" at bounding box center [202, 300] width 44 height 15
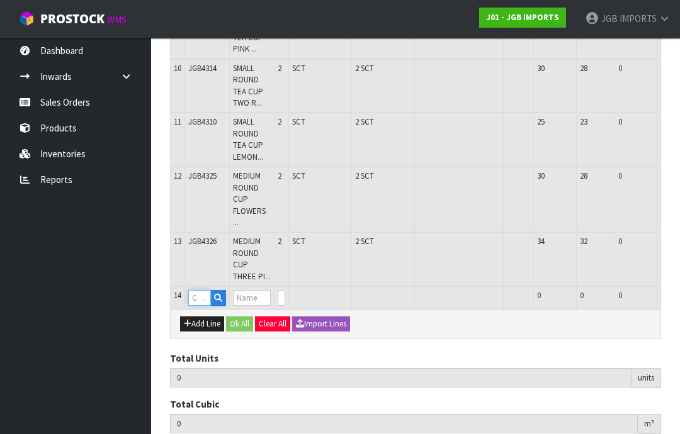
click at [198, 290] on input "text" at bounding box center [199, 298] width 23 height 16
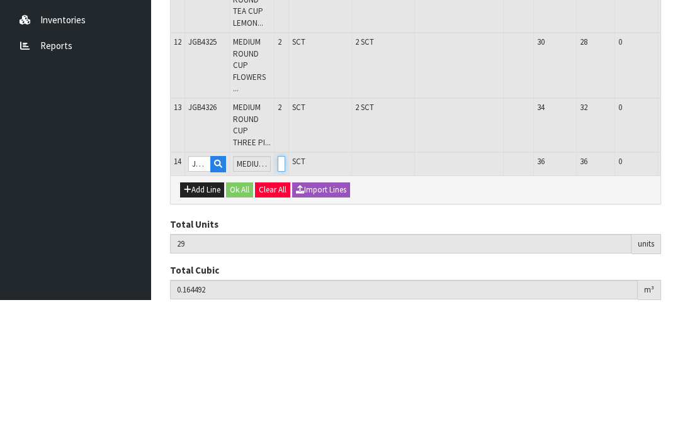
click at [285, 290] on input "0" at bounding box center [282, 298] width 8 height 16
click at [679, 290] on button "OK" at bounding box center [688, 297] width 18 height 15
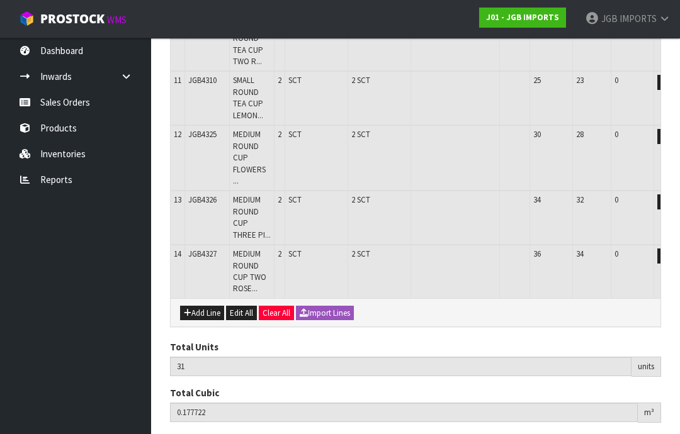
click at [200, 306] on button "Add Line" at bounding box center [202, 313] width 44 height 15
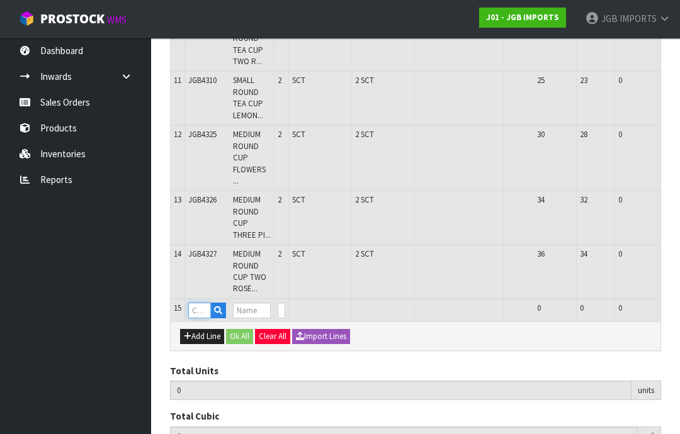
click at [206, 303] on input "text" at bounding box center [199, 311] width 23 height 16
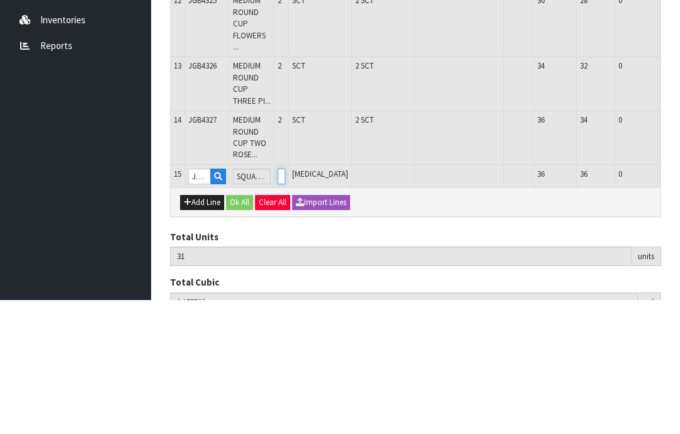
click at [285, 303] on input "0" at bounding box center [282, 311] width 8 height 16
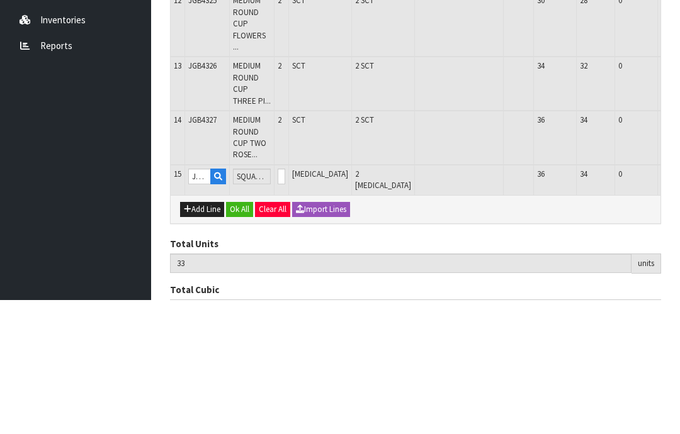
click at [679, 303] on button "OK" at bounding box center [688, 310] width 18 height 15
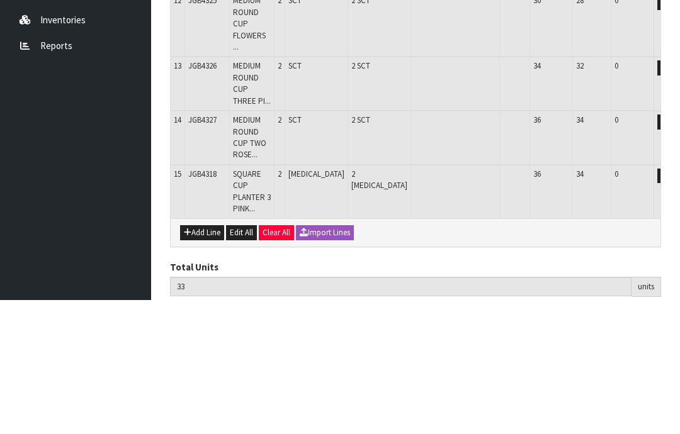
scroll to position [695, 0]
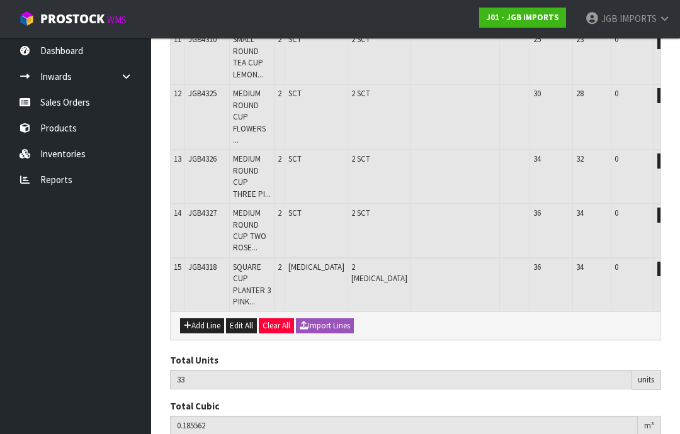
click at [198, 319] on button "Add Line" at bounding box center [202, 326] width 44 height 15
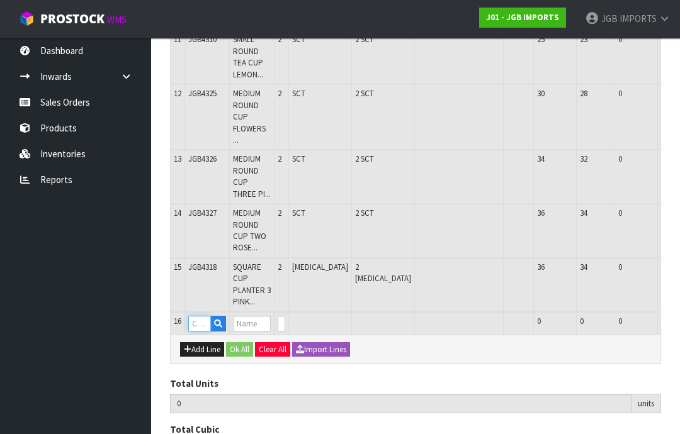
click at [199, 316] on input "text" at bounding box center [199, 324] width 23 height 16
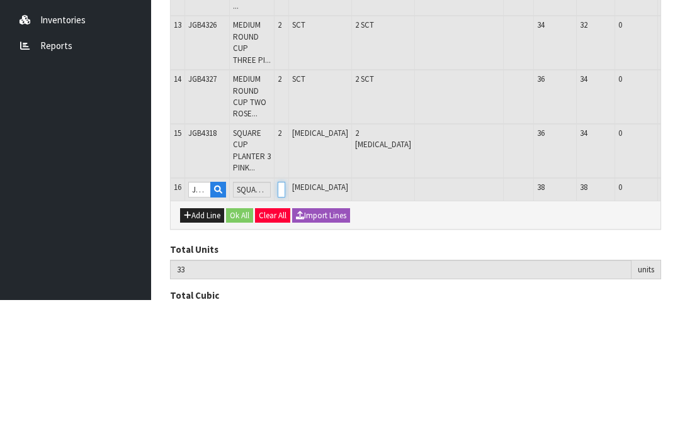
click at [285, 316] on input "0" at bounding box center [282, 324] width 8 height 16
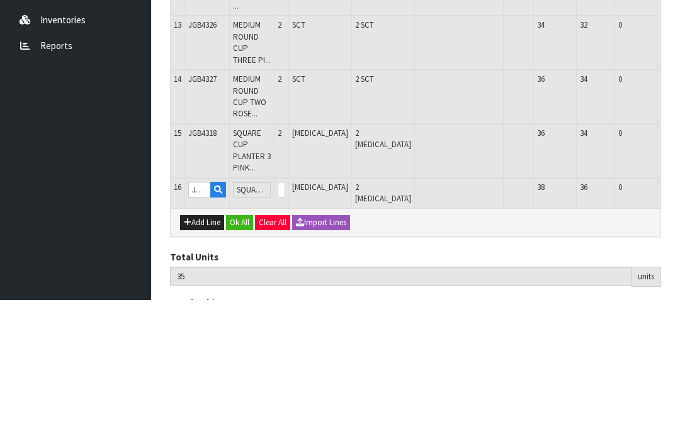
click at [679, 316] on button "OK" at bounding box center [688, 323] width 18 height 15
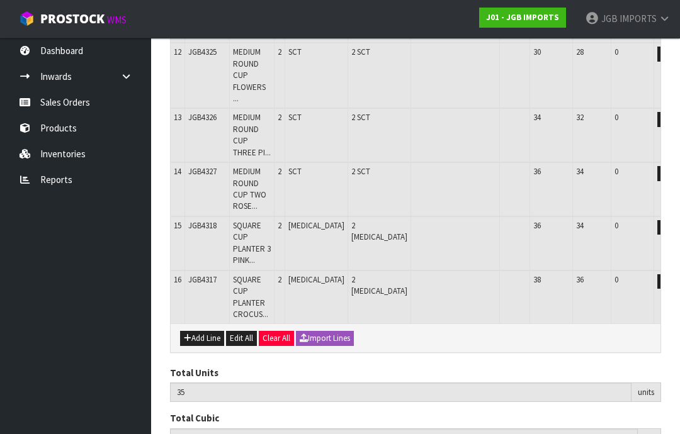
click at [199, 331] on button "Add Line" at bounding box center [202, 338] width 44 height 15
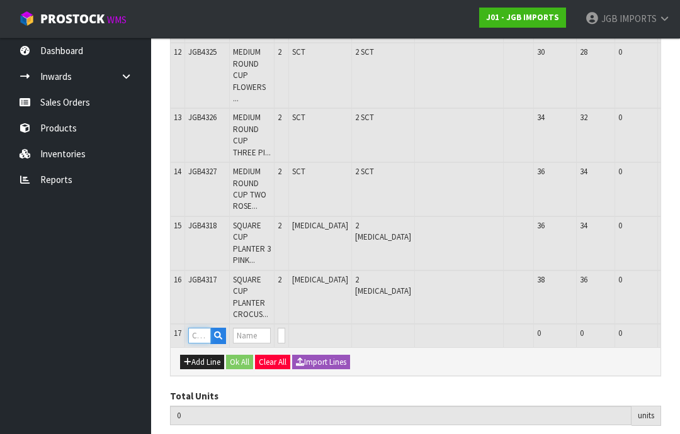
click at [202, 328] on input "text" at bounding box center [199, 336] width 23 height 16
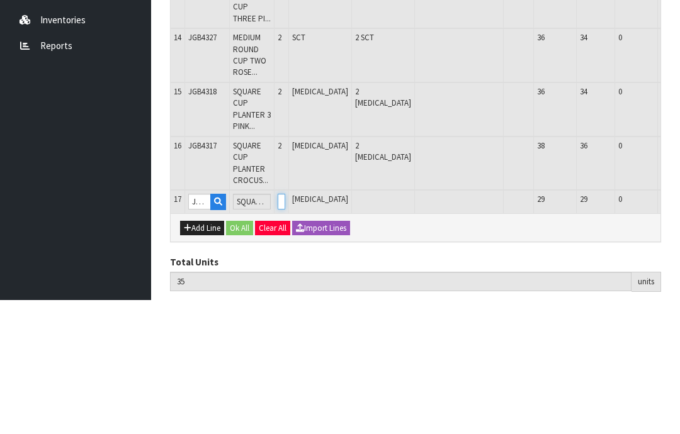
click at [285, 328] on input "0" at bounding box center [282, 336] width 8 height 16
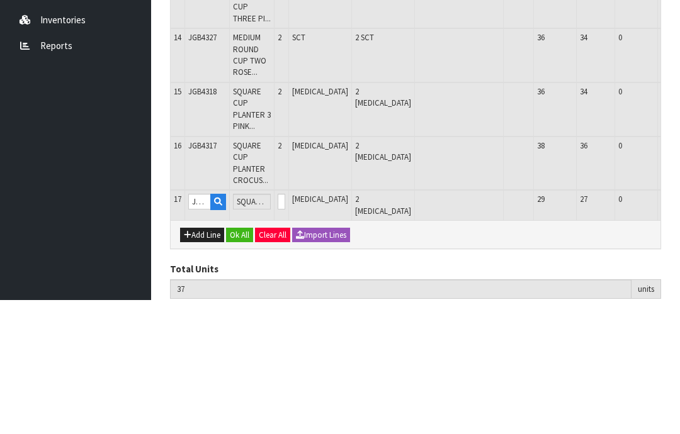
click at [679, 328] on button "OK" at bounding box center [688, 335] width 18 height 15
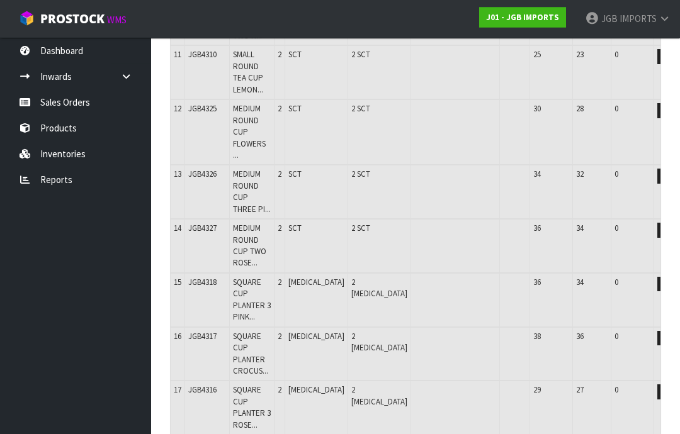
scroll to position [798, 0]
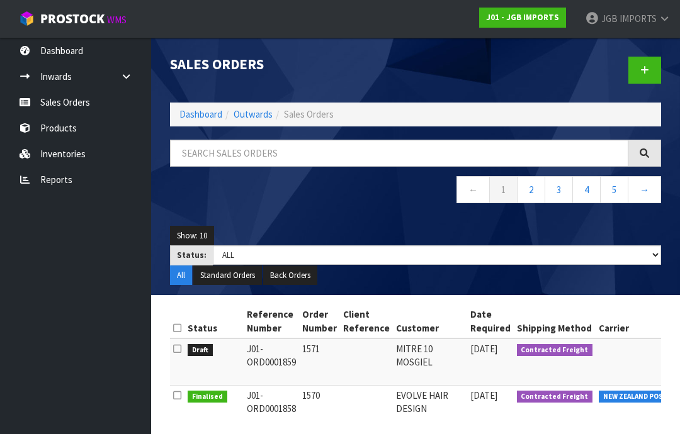
click at [645, 18] on span "IMPORTS" at bounding box center [638, 19] width 37 height 12
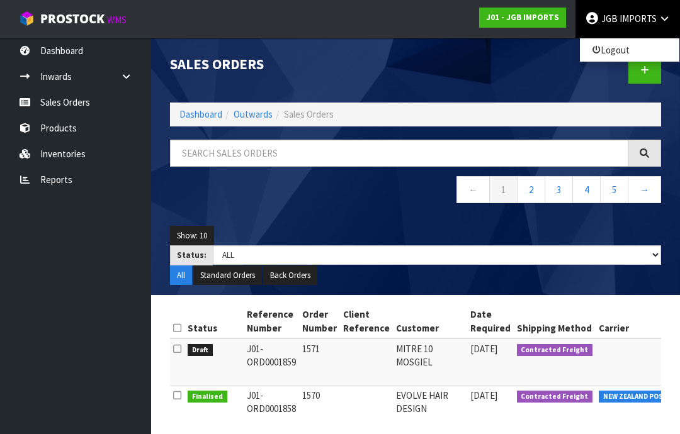
click at [621, 50] on link "Logout" at bounding box center [629, 50] width 99 height 17
